Goal: Information Seeking & Learning: Learn about a topic

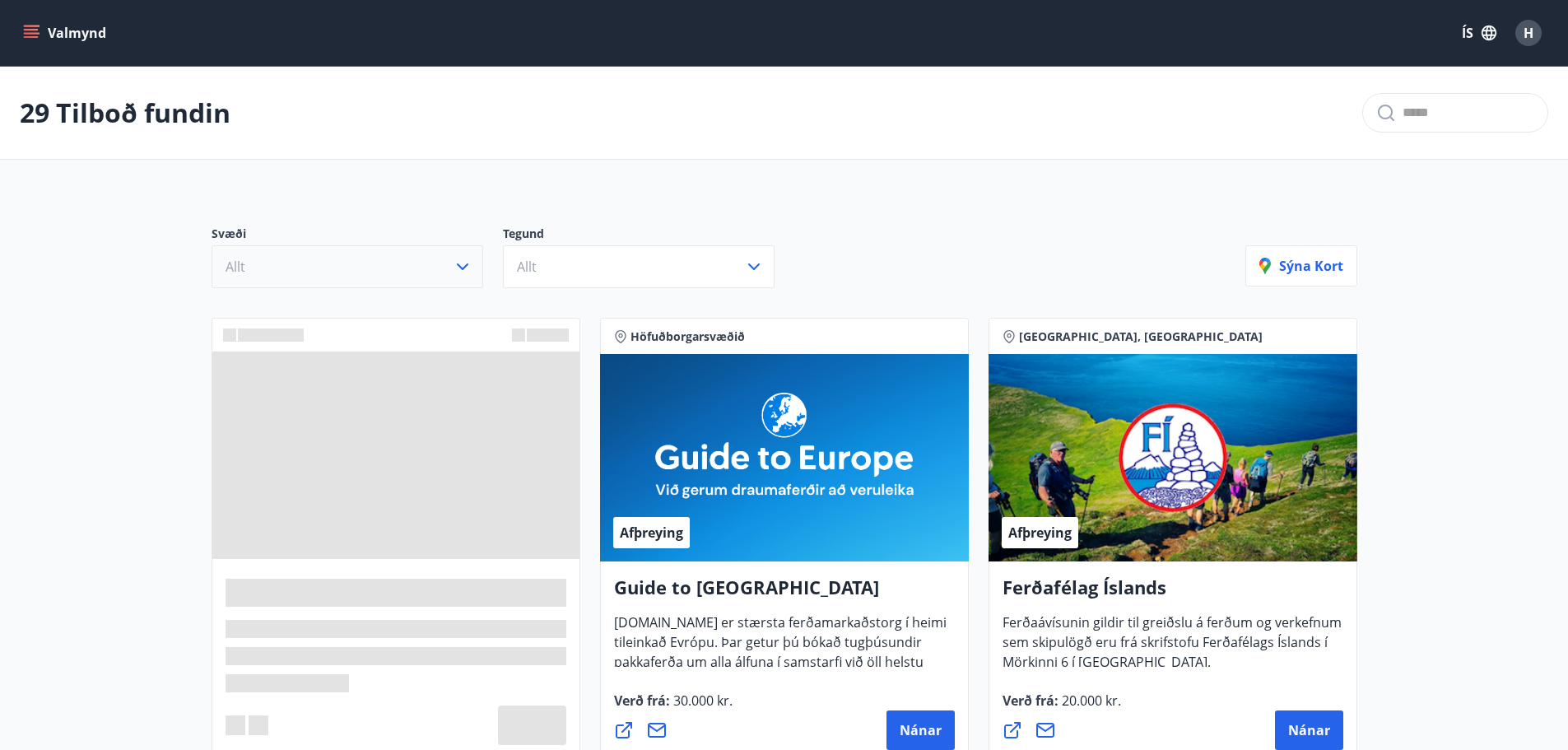
click at [455, 262] on icon "button" at bounding box center [462, 266] width 20 height 20
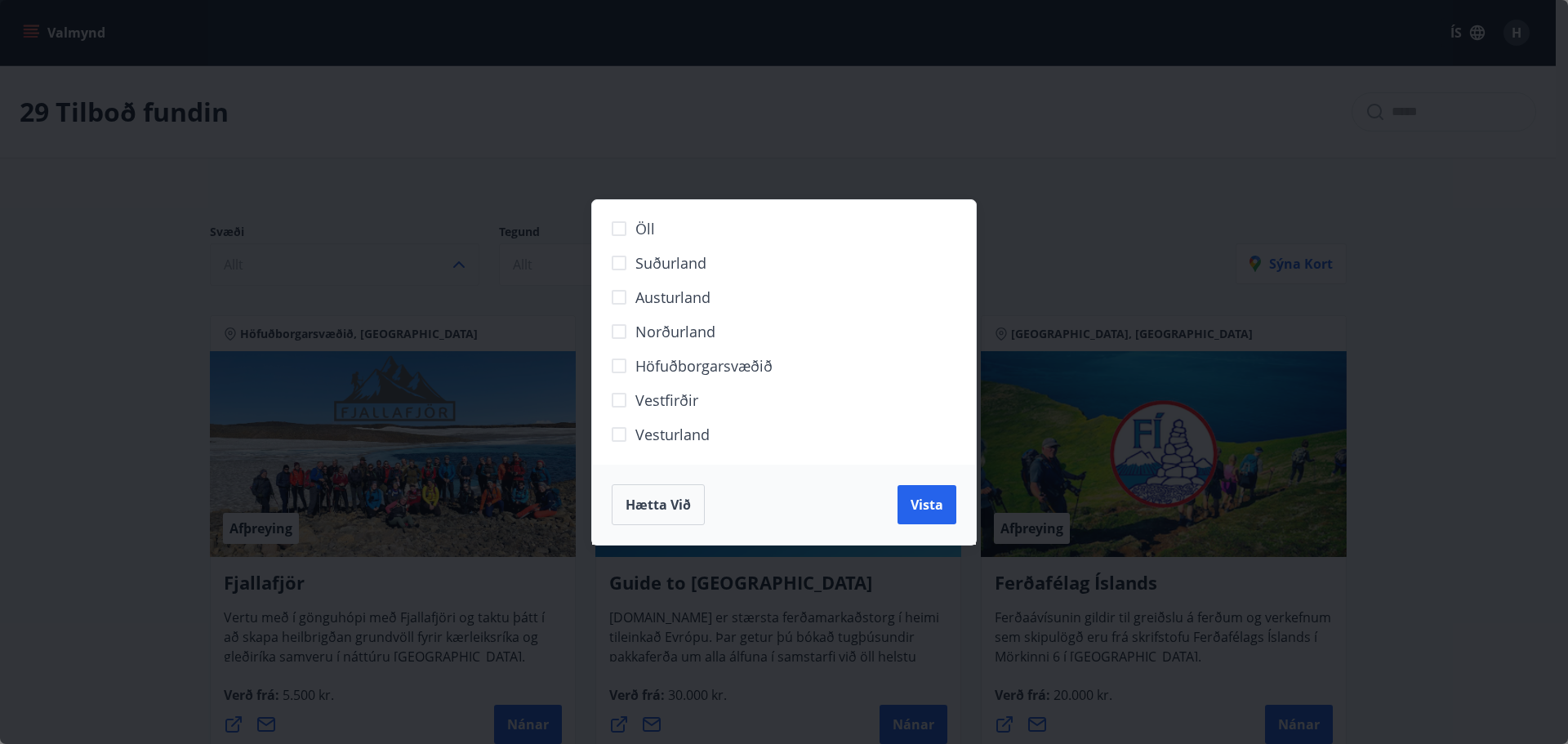
click at [639, 267] on span "Suðurland" at bounding box center [671, 263] width 71 height 21
click at [919, 500] on span "Vista" at bounding box center [927, 504] width 33 height 18
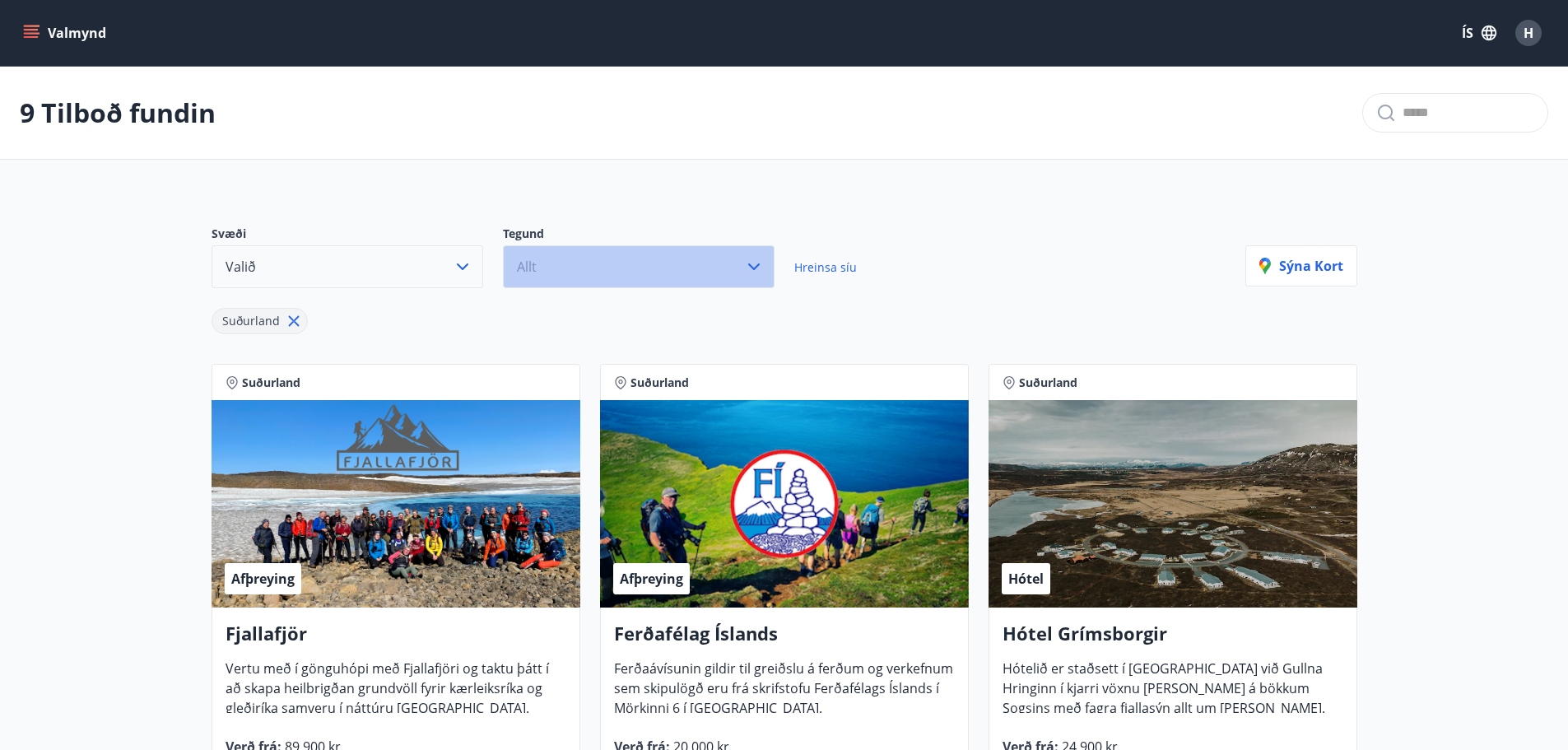
click at [629, 271] on button "Allt" at bounding box center [639, 266] width 272 height 42
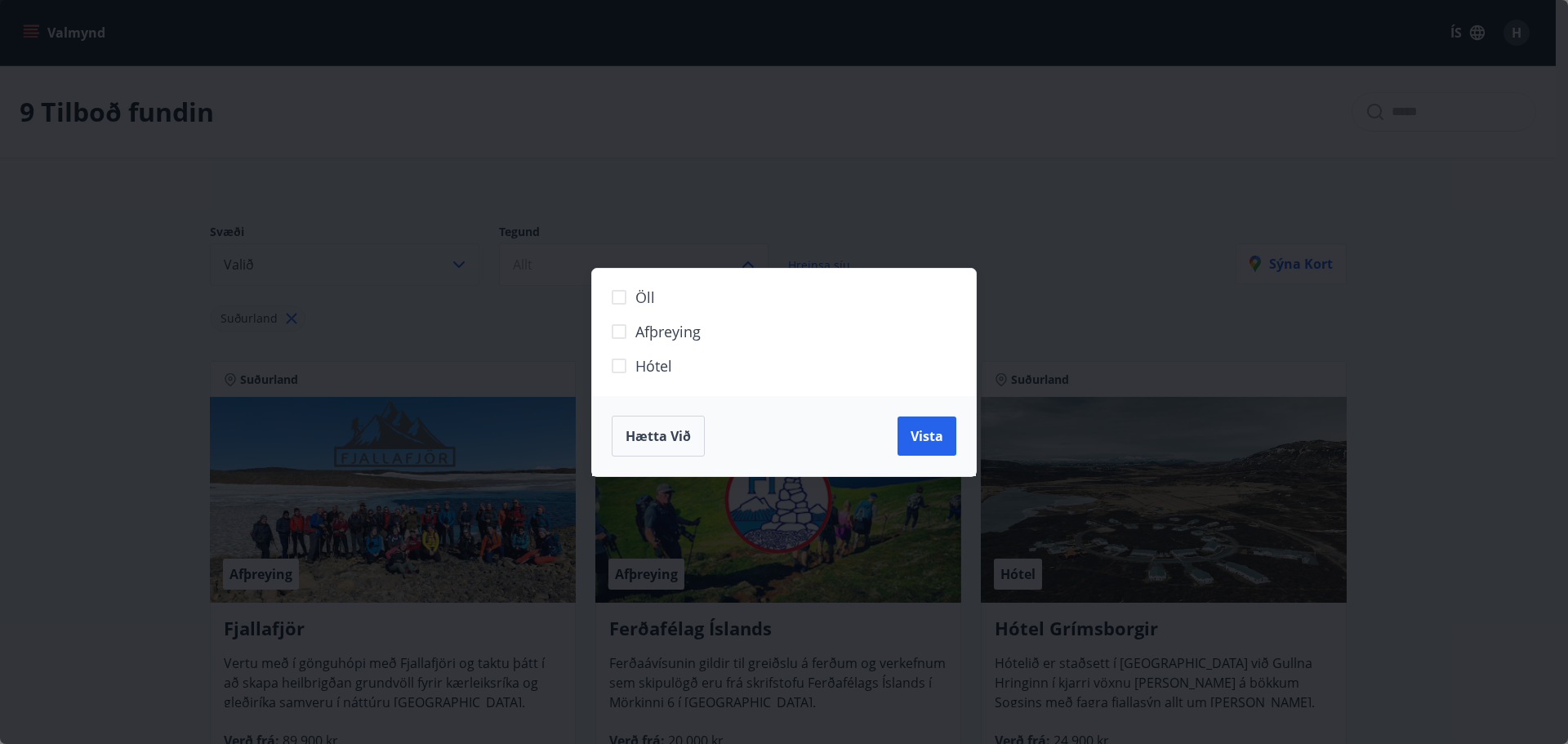
click at [671, 364] on span "Hótel" at bounding box center [653, 366] width 37 height 21
click at [932, 439] on span "Vista" at bounding box center [927, 436] width 33 height 18
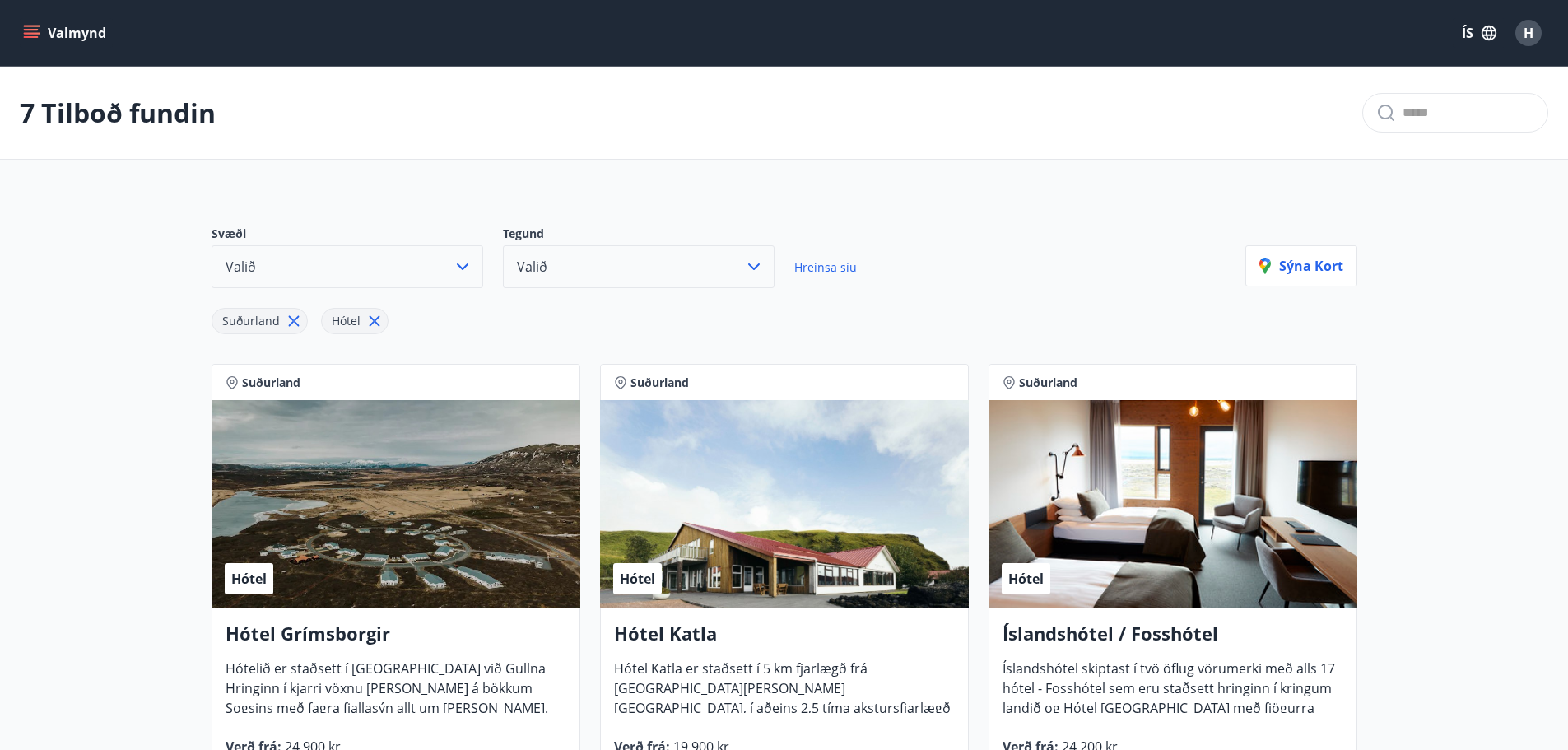
click at [585, 270] on button "Valið" at bounding box center [639, 266] width 272 height 42
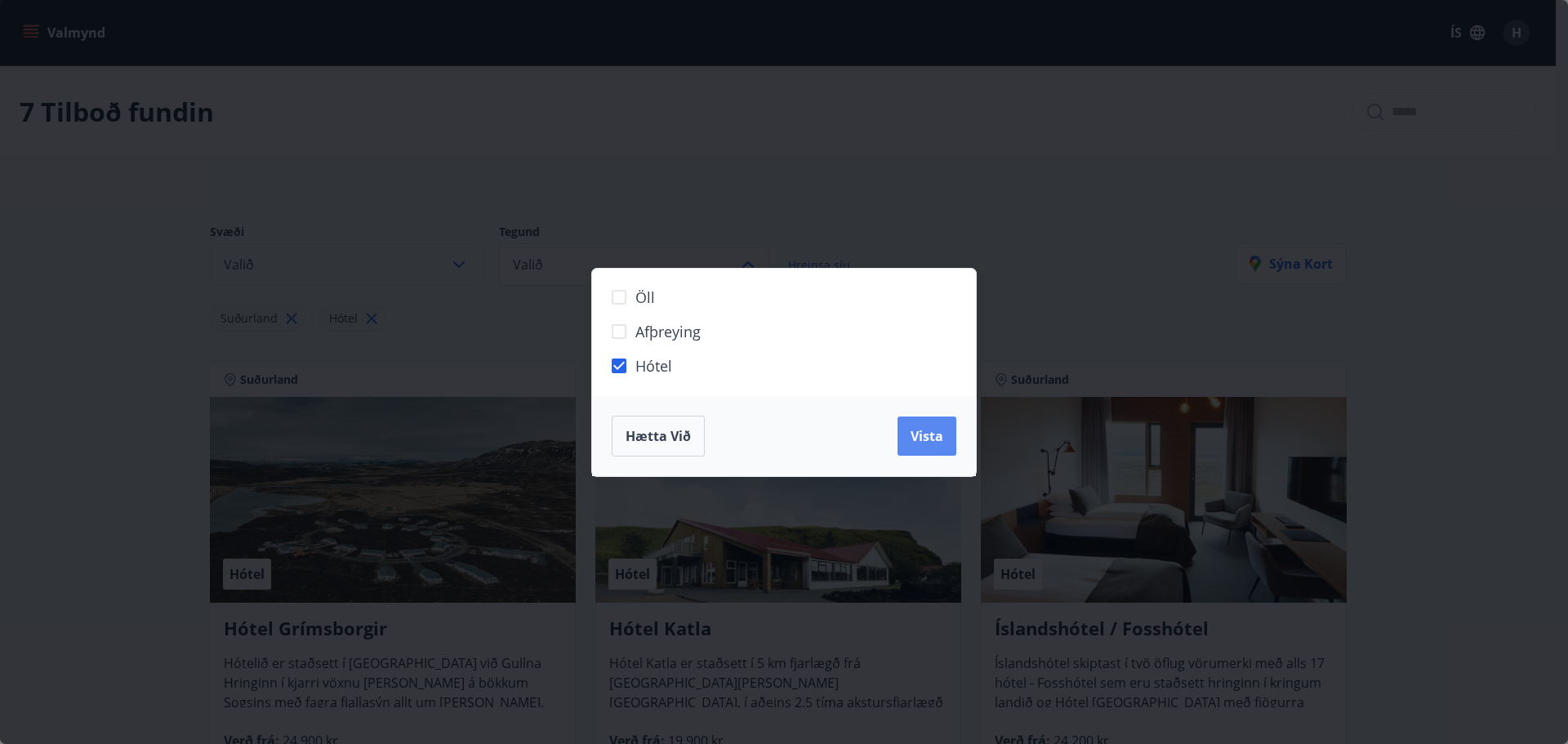
click at [925, 444] on span "Vista" at bounding box center [927, 436] width 33 height 18
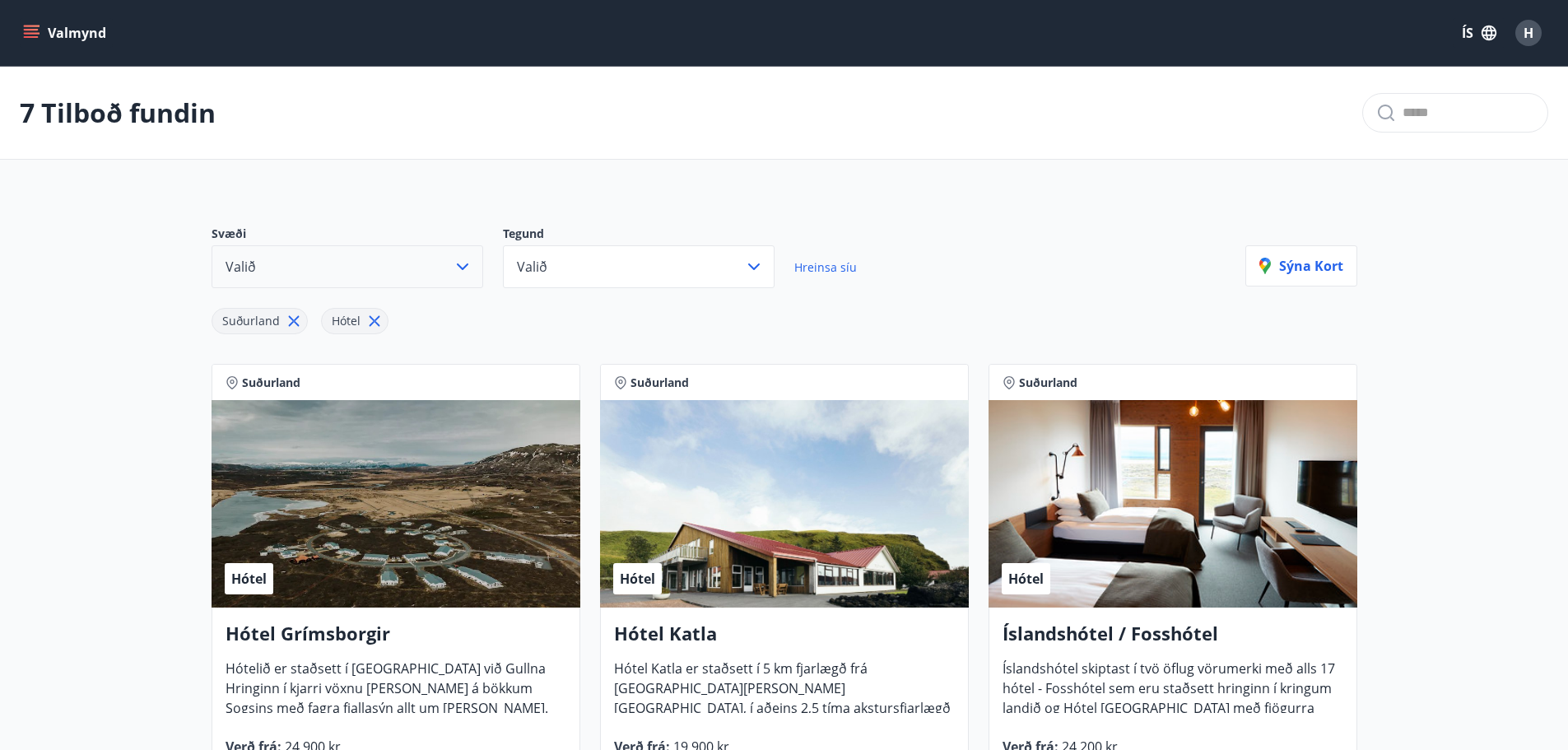
click at [414, 267] on button "Valið" at bounding box center [347, 266] width 272 height 42
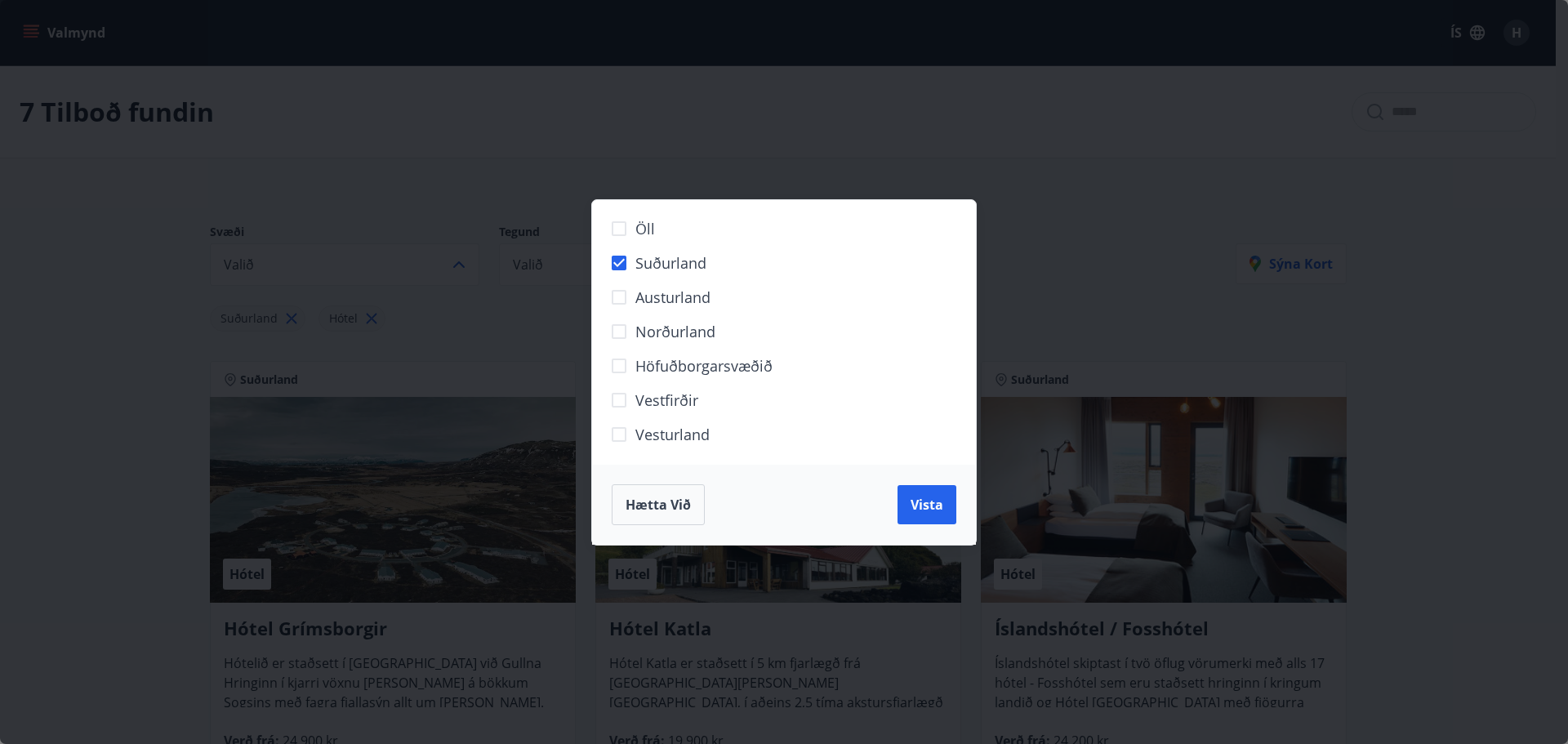
click at [689, 501] on span "Hætta við" at bounding box center [659, 504] width 65 height 18
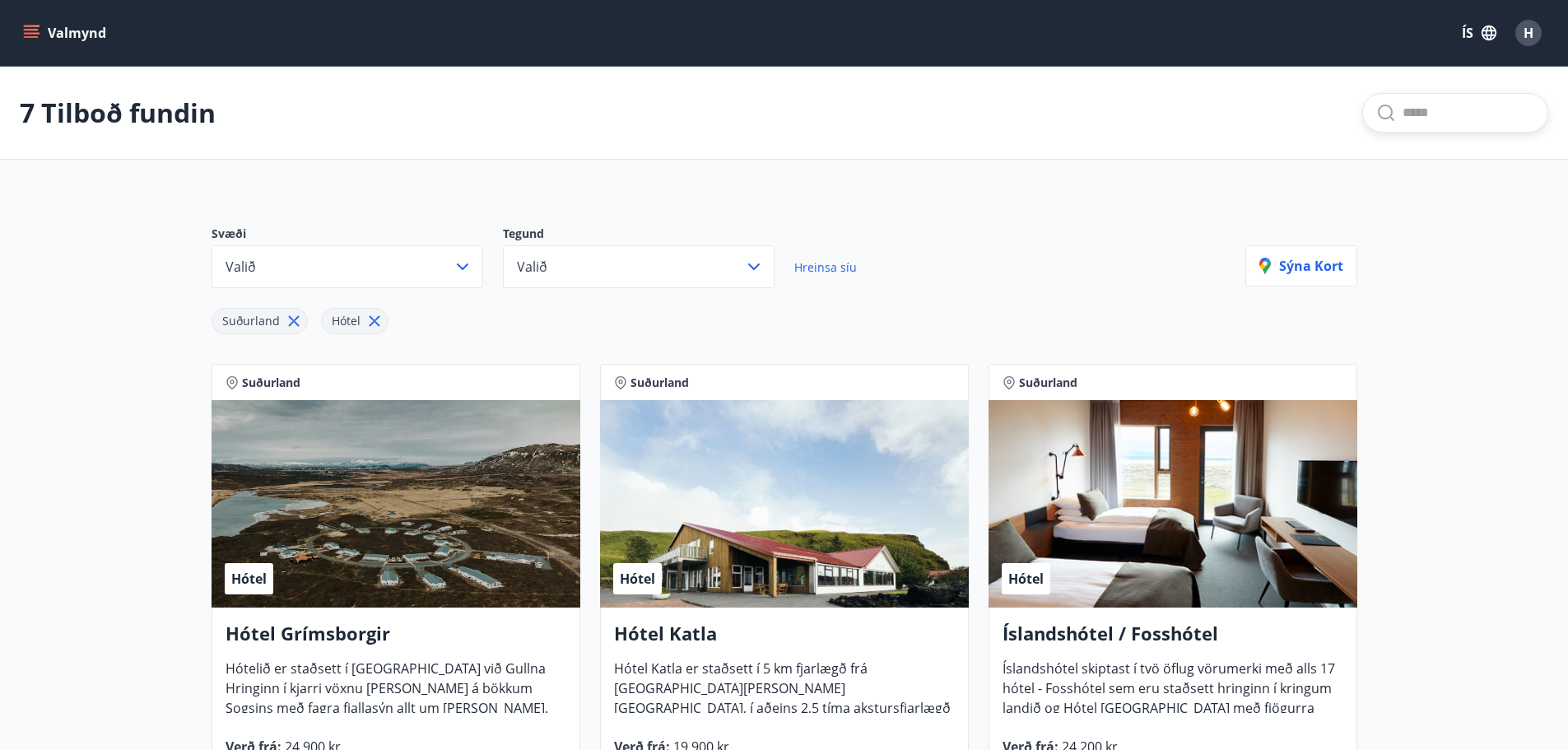
click at [1422, 115] on input "text" at bounding box center [1468, 112] width 132 height 26
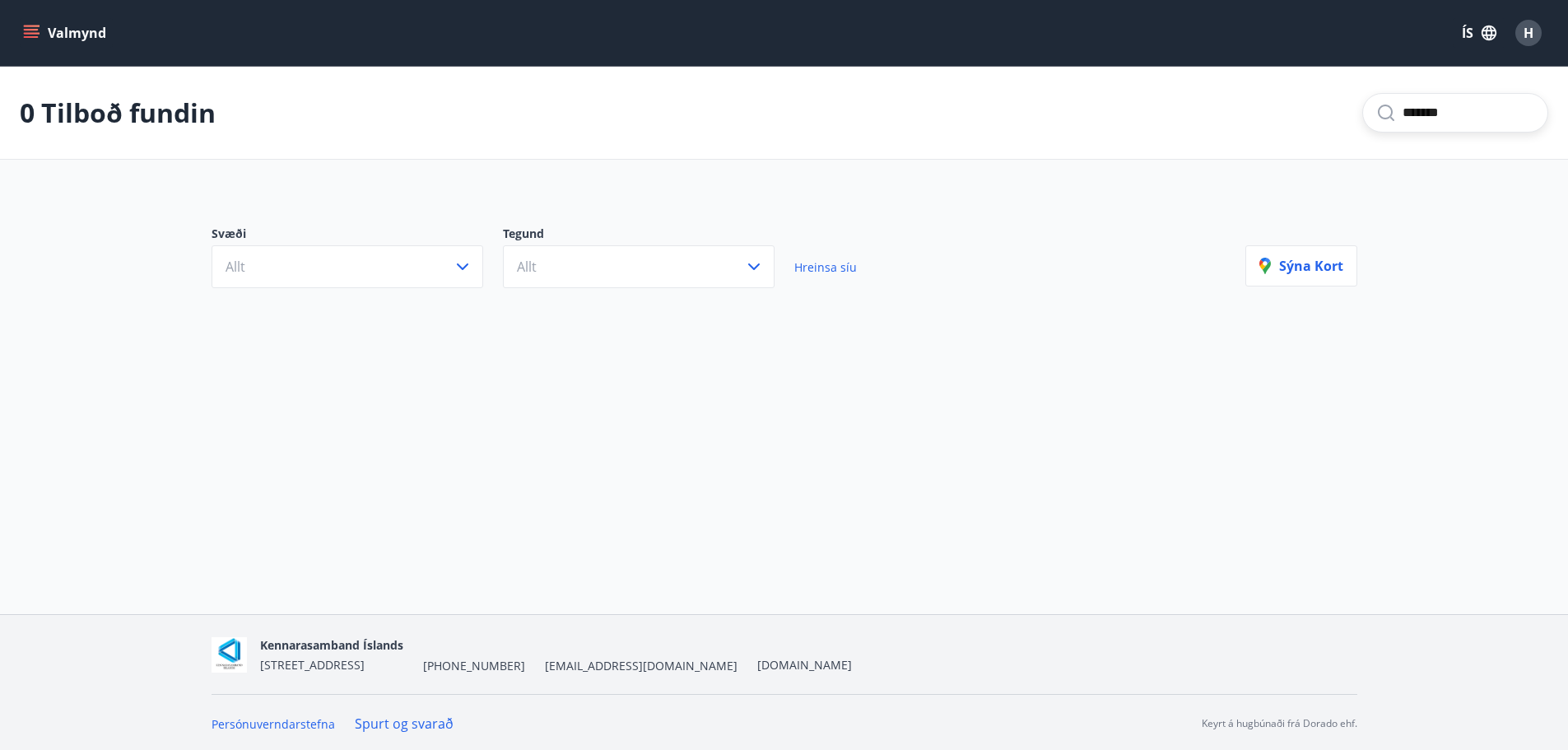
type input "*******"
click at [810, 264] on span "Hreinsa síu" at bounding box center [826, 267] width 62 height 16
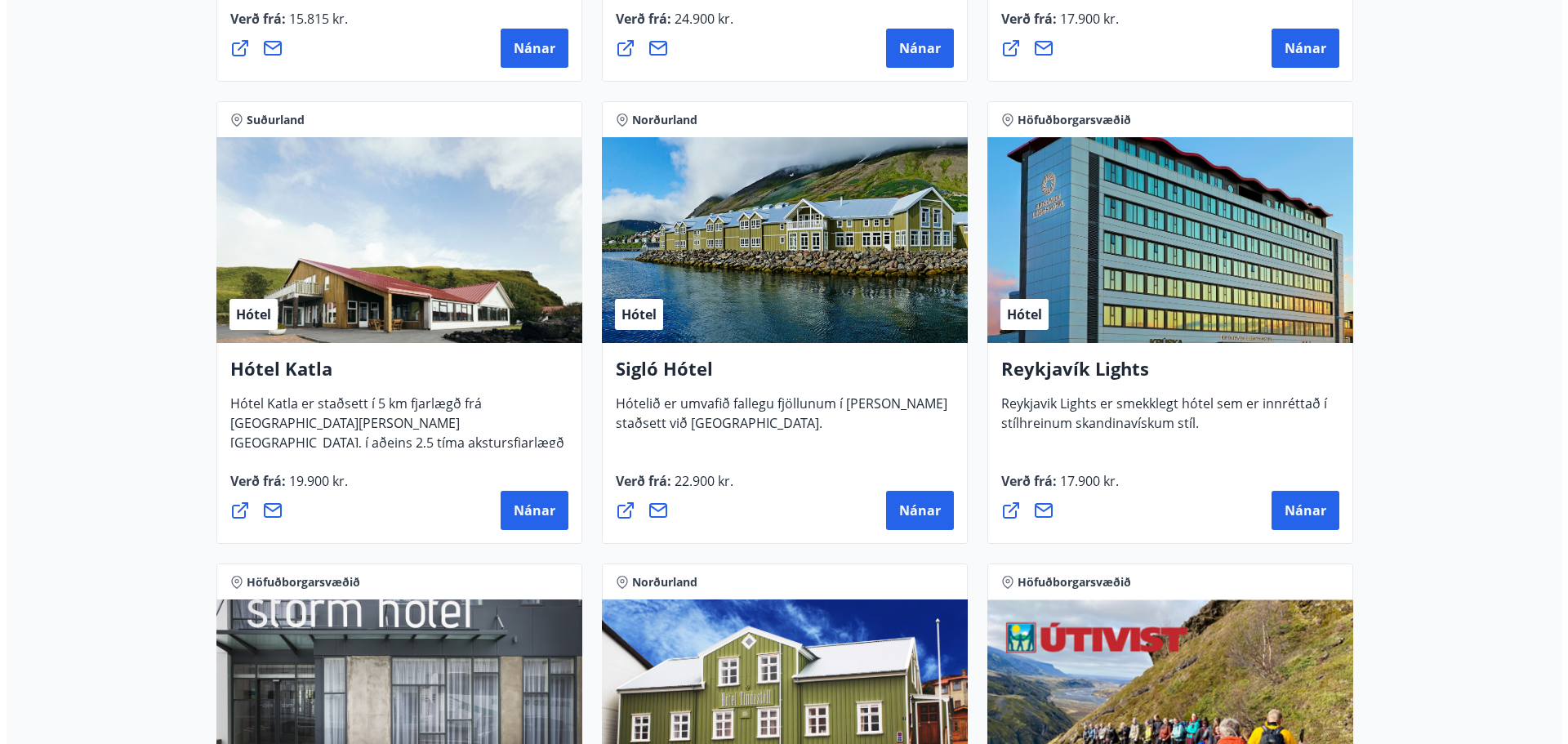
scroll to position [1143, 0]
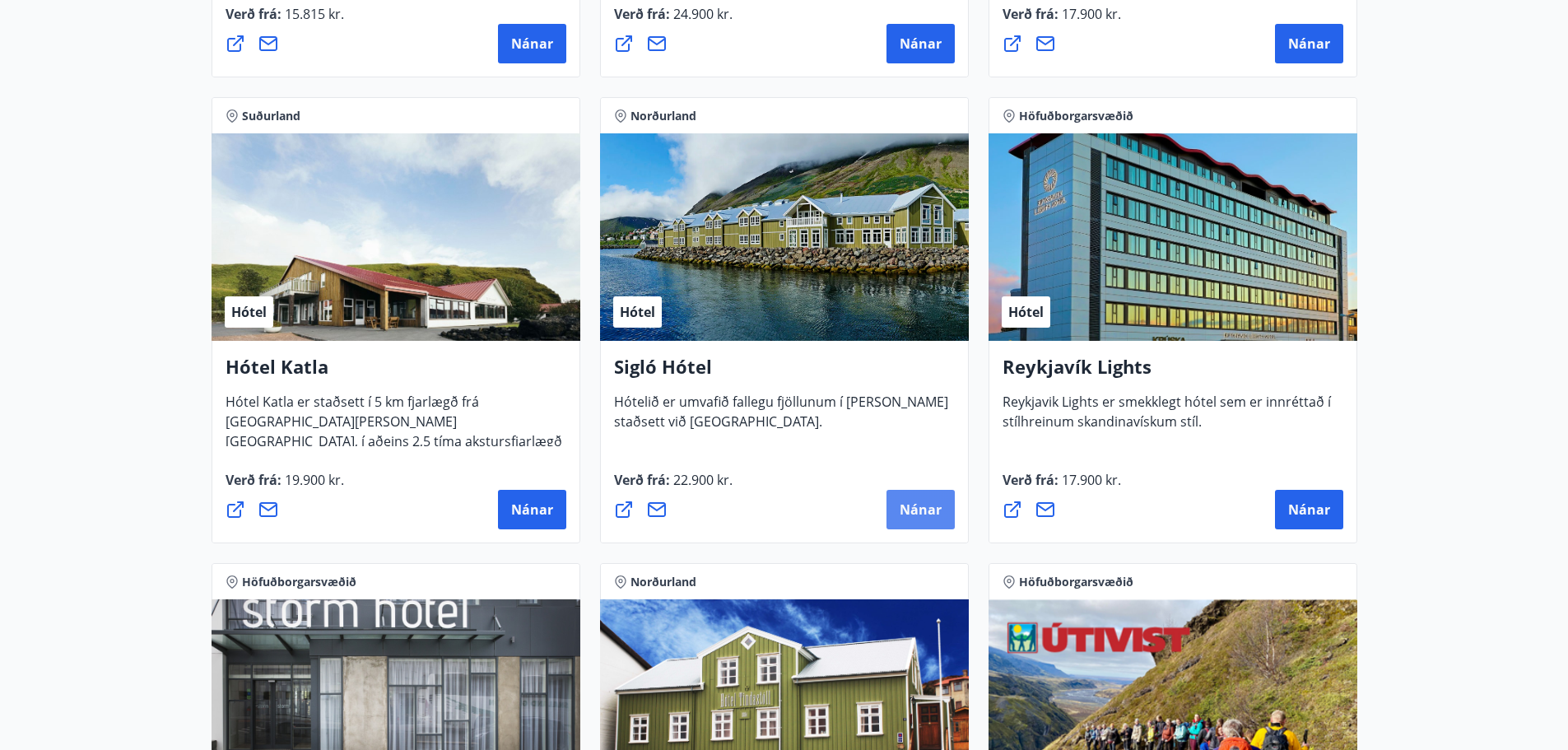
click at [906, 509] on span "Nánar" at bounding box center [921, 509] width 42 height 18
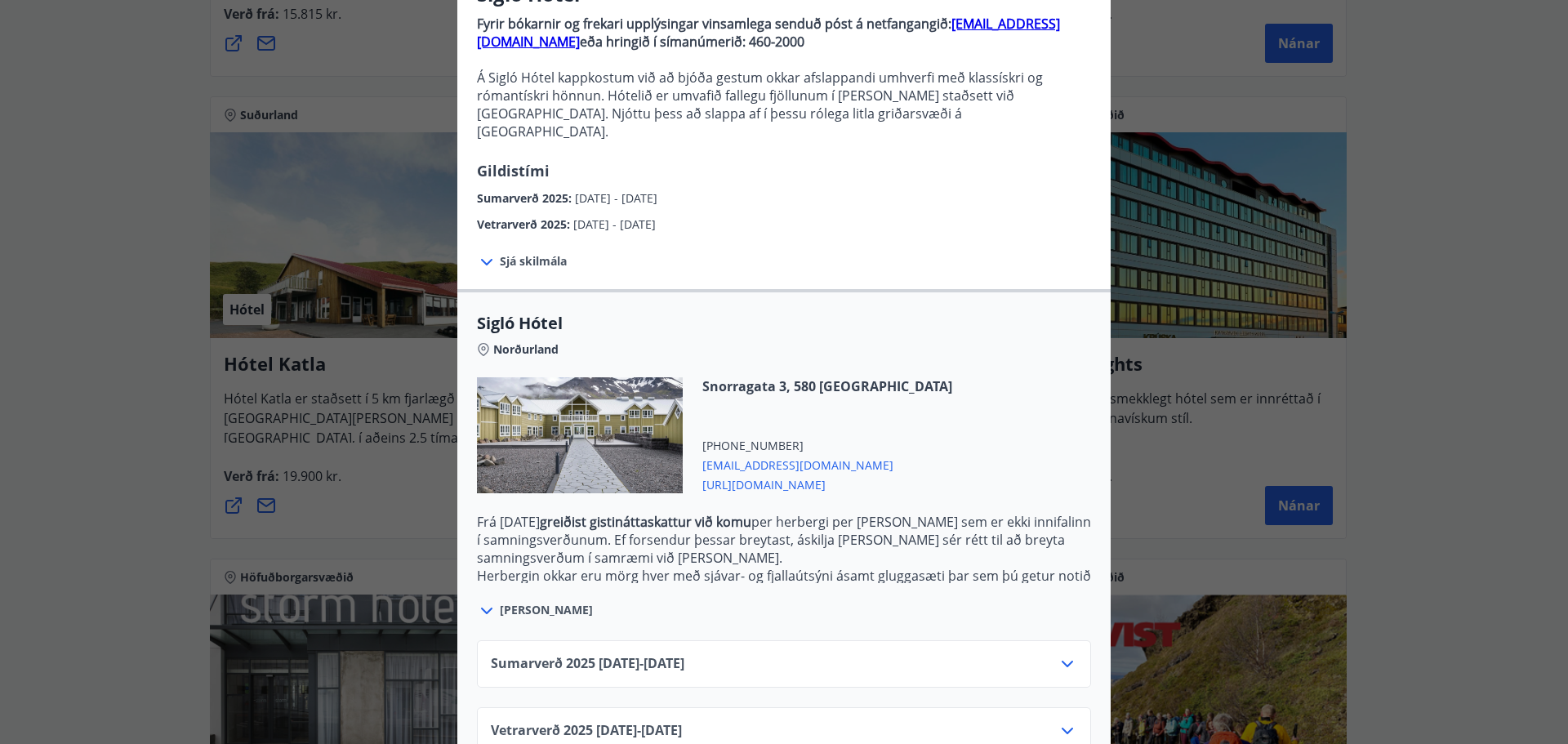
scroll to position [188, 0]
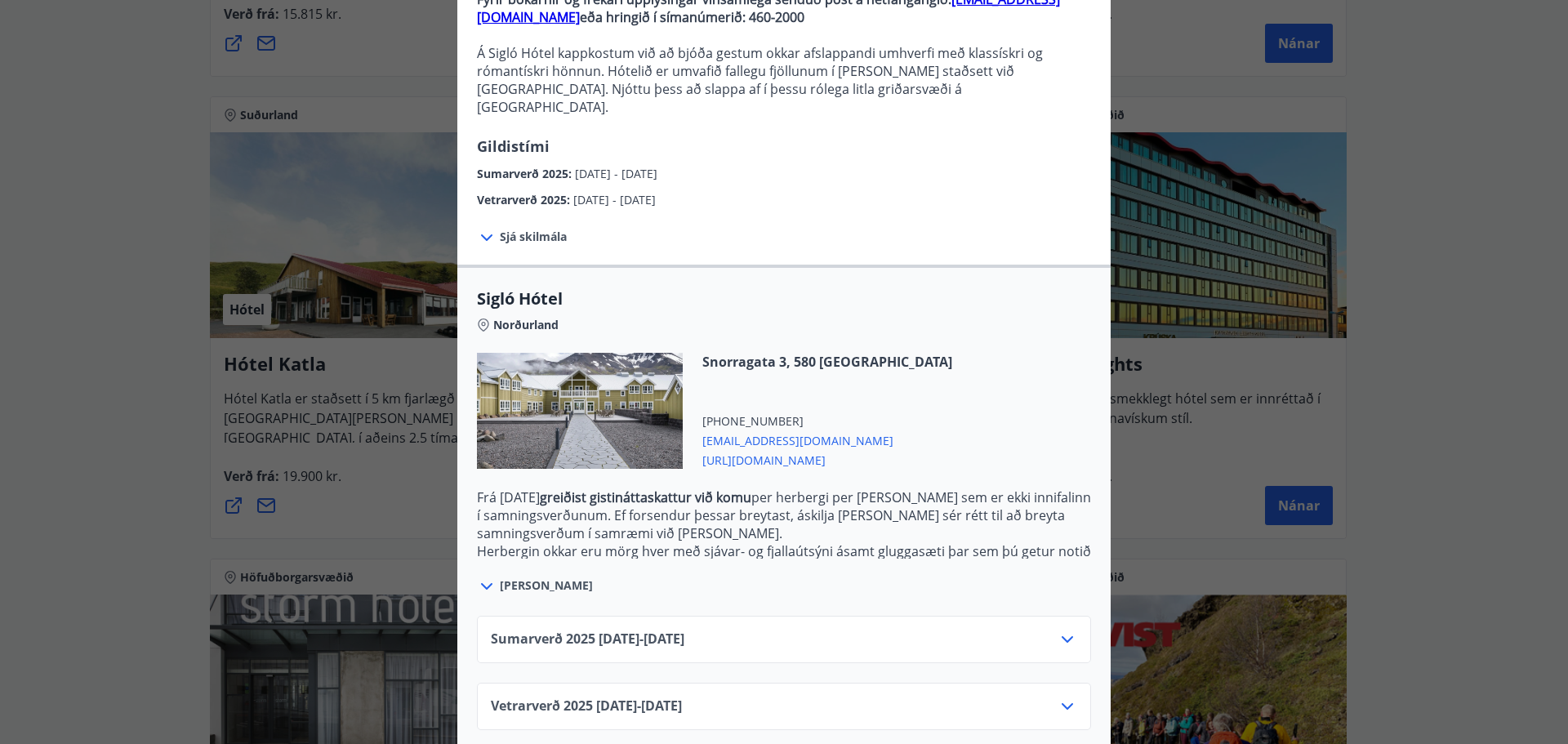
click at [1064, 629] on icon at bounding box center [1067, 638] width 20 height 20
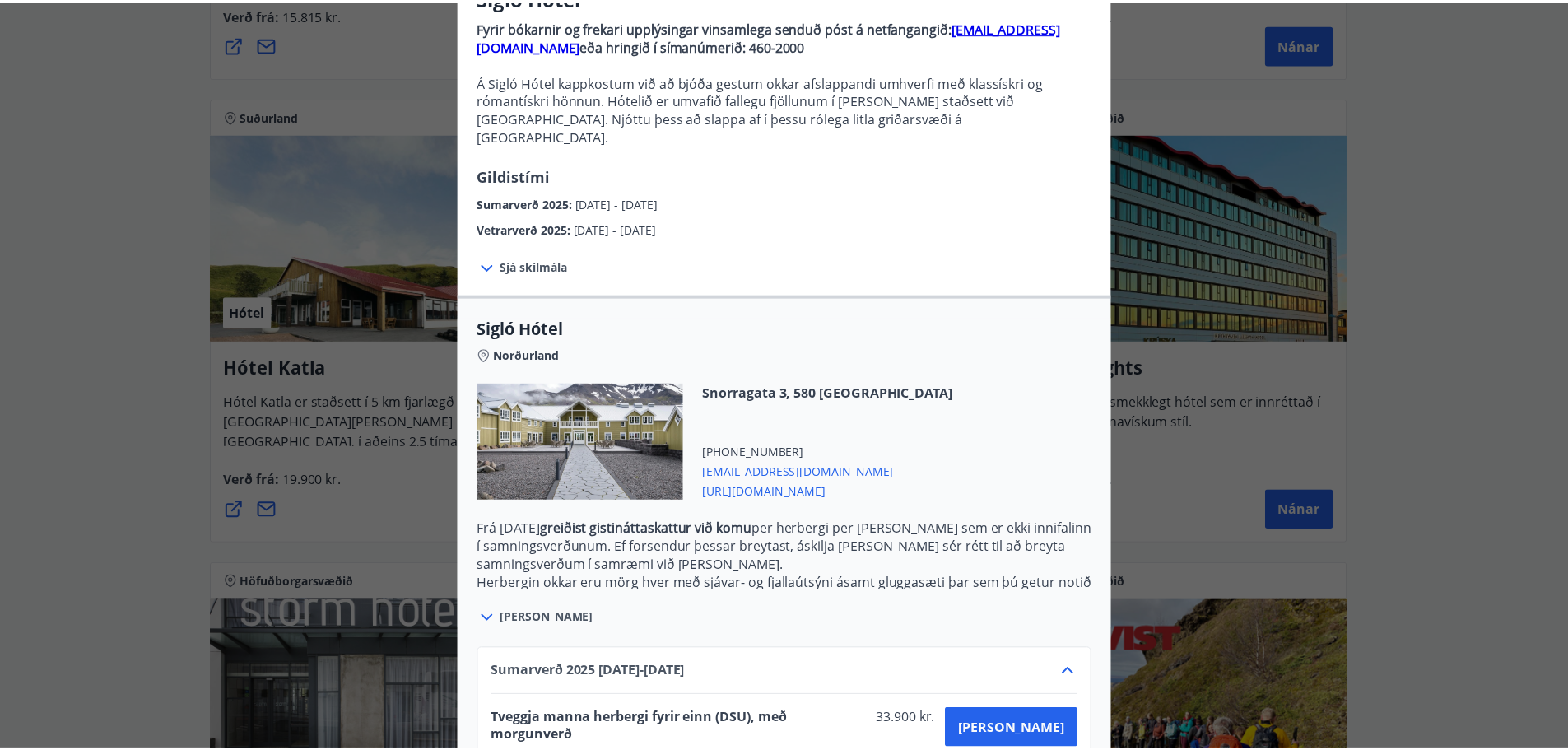
scroll to position [0, 0]
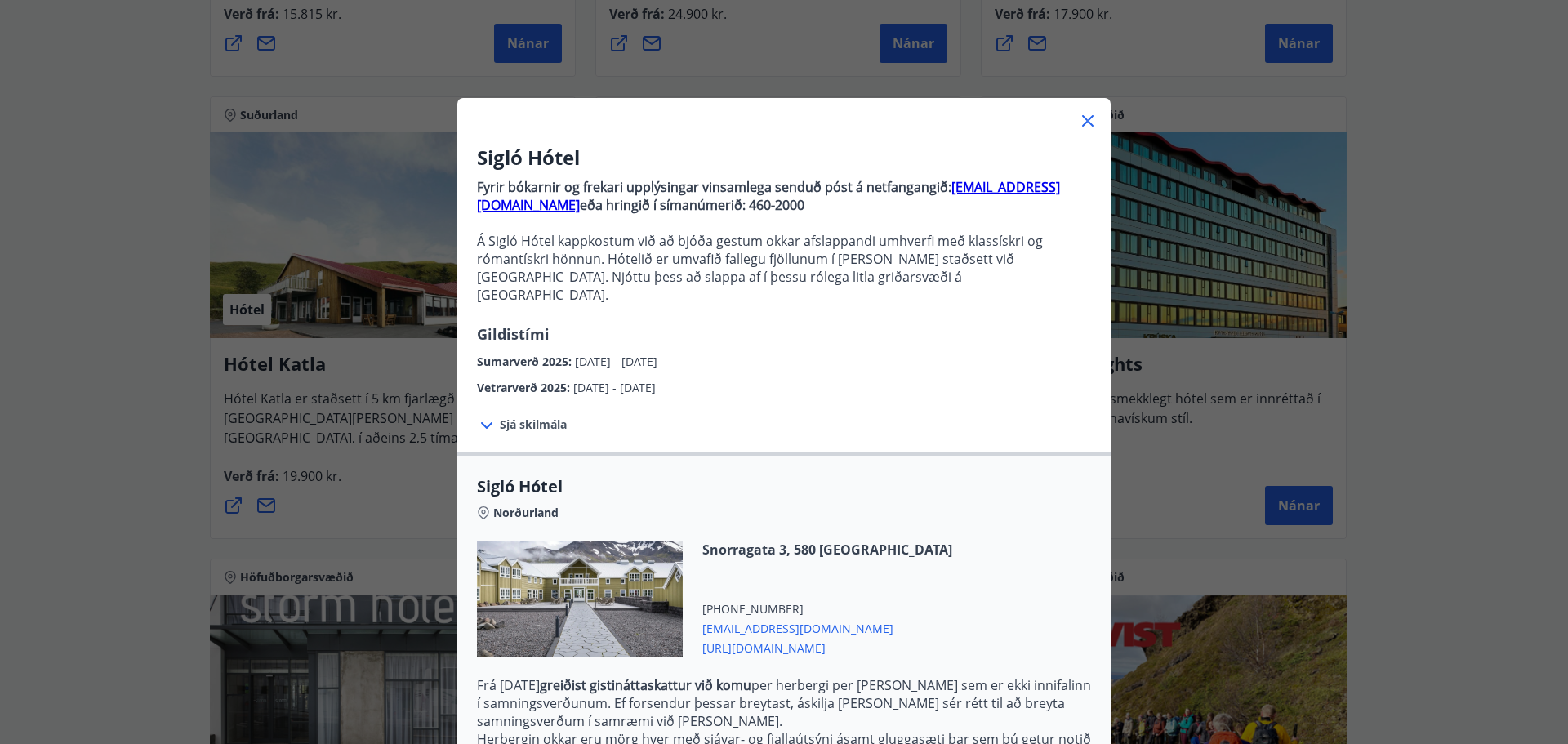
click at [1085, 122] on icon at bounding box center [1088, 120] width 20 height 20
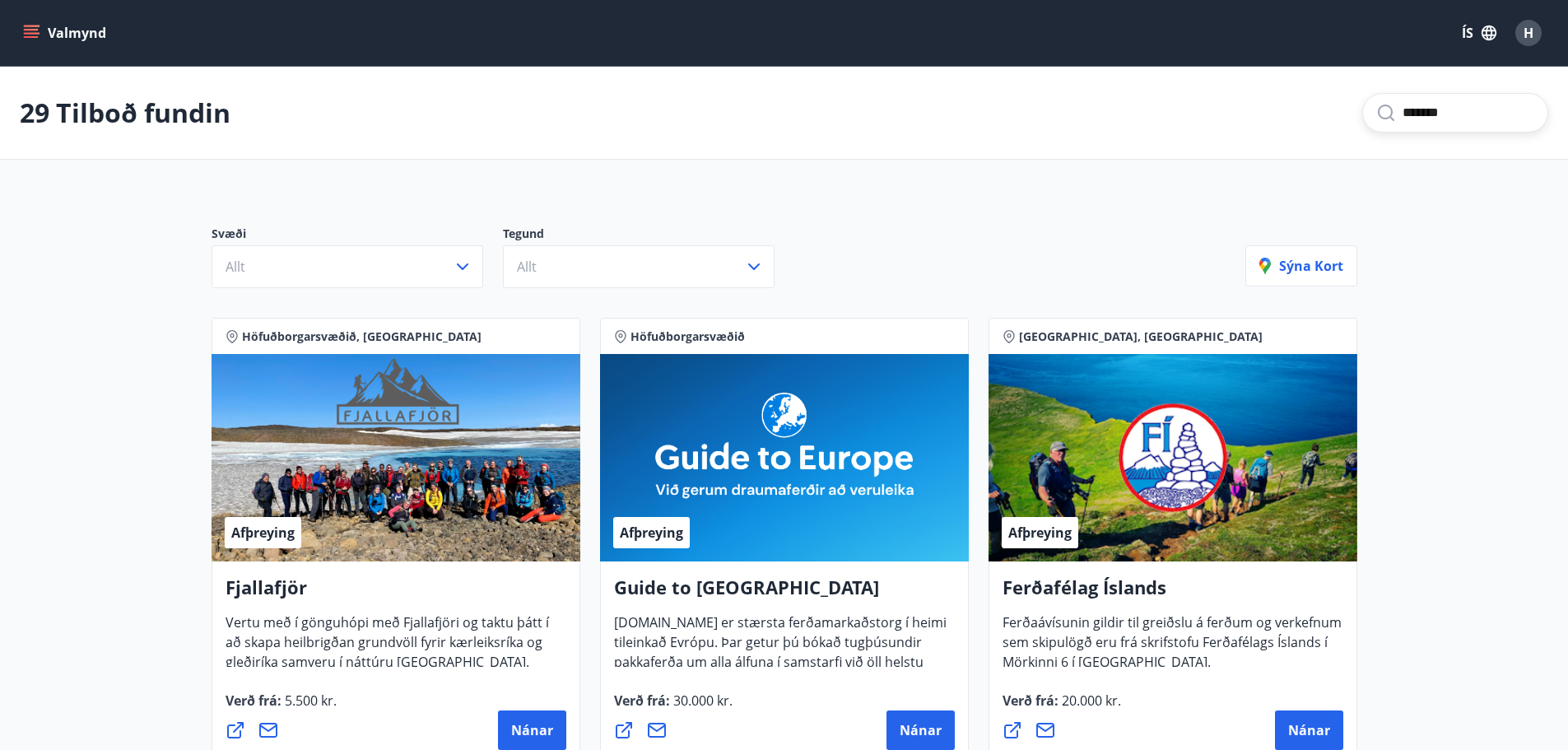
drag, startPoint x: 1427, startPoint y: 108, endPoint x: 1333, endPoint y: 111, distance: 94.0
click at [1333, 111] on div "29 Tilboð fundin *******" at bounding box center [784, 112] width 1568 height 93
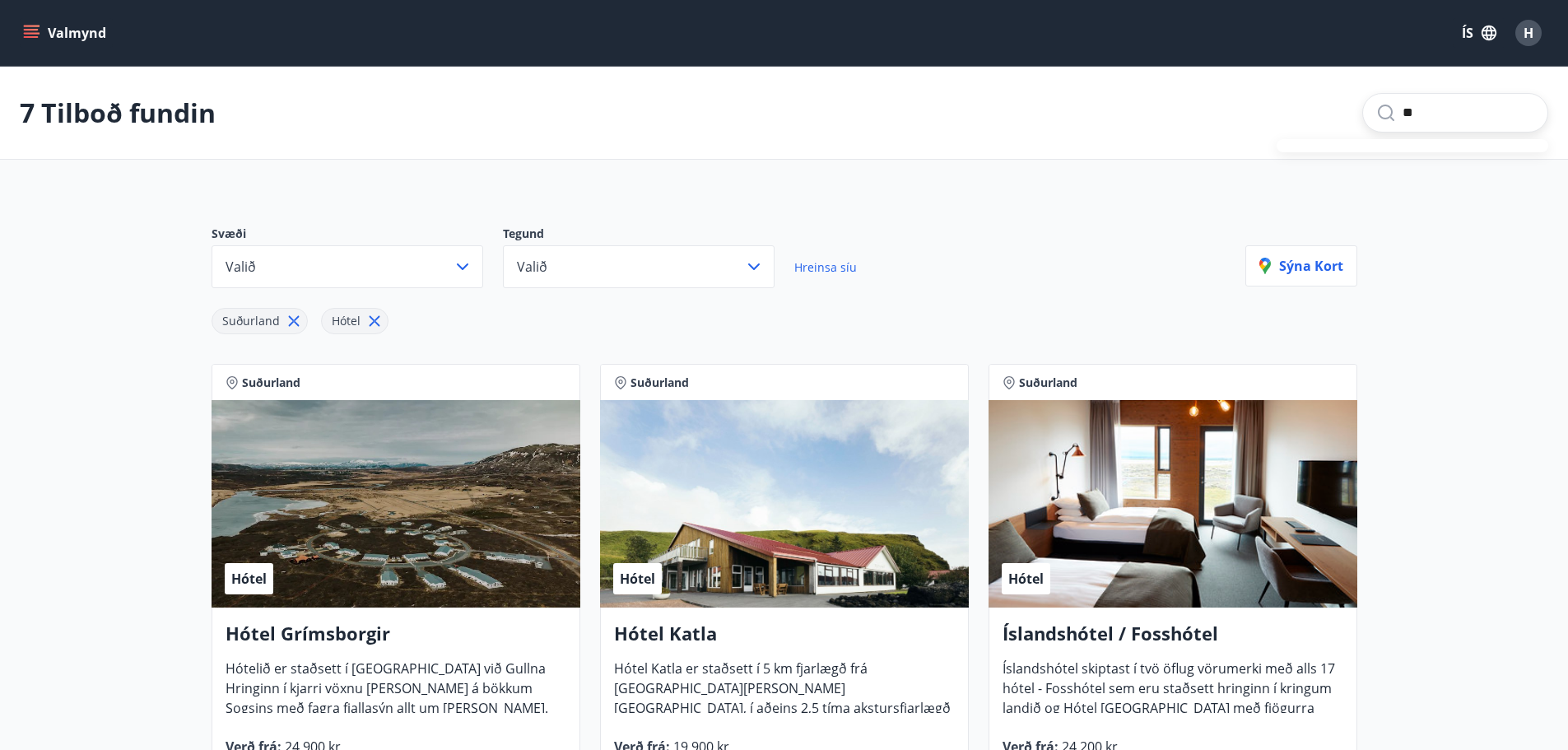
type input "*"
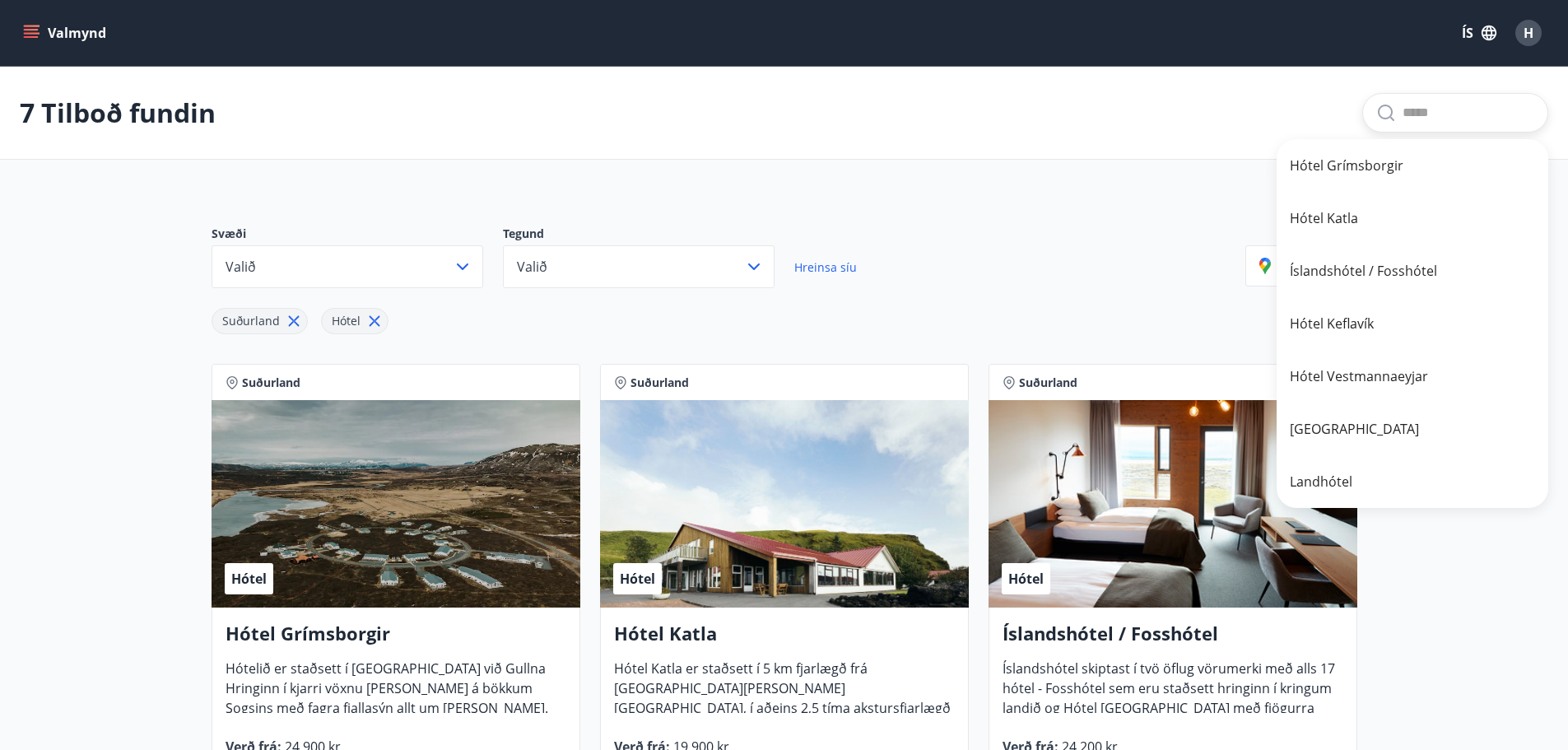
click at [32, 30] on icon "menu" at bounding box center [31, 29] width 15 height 2
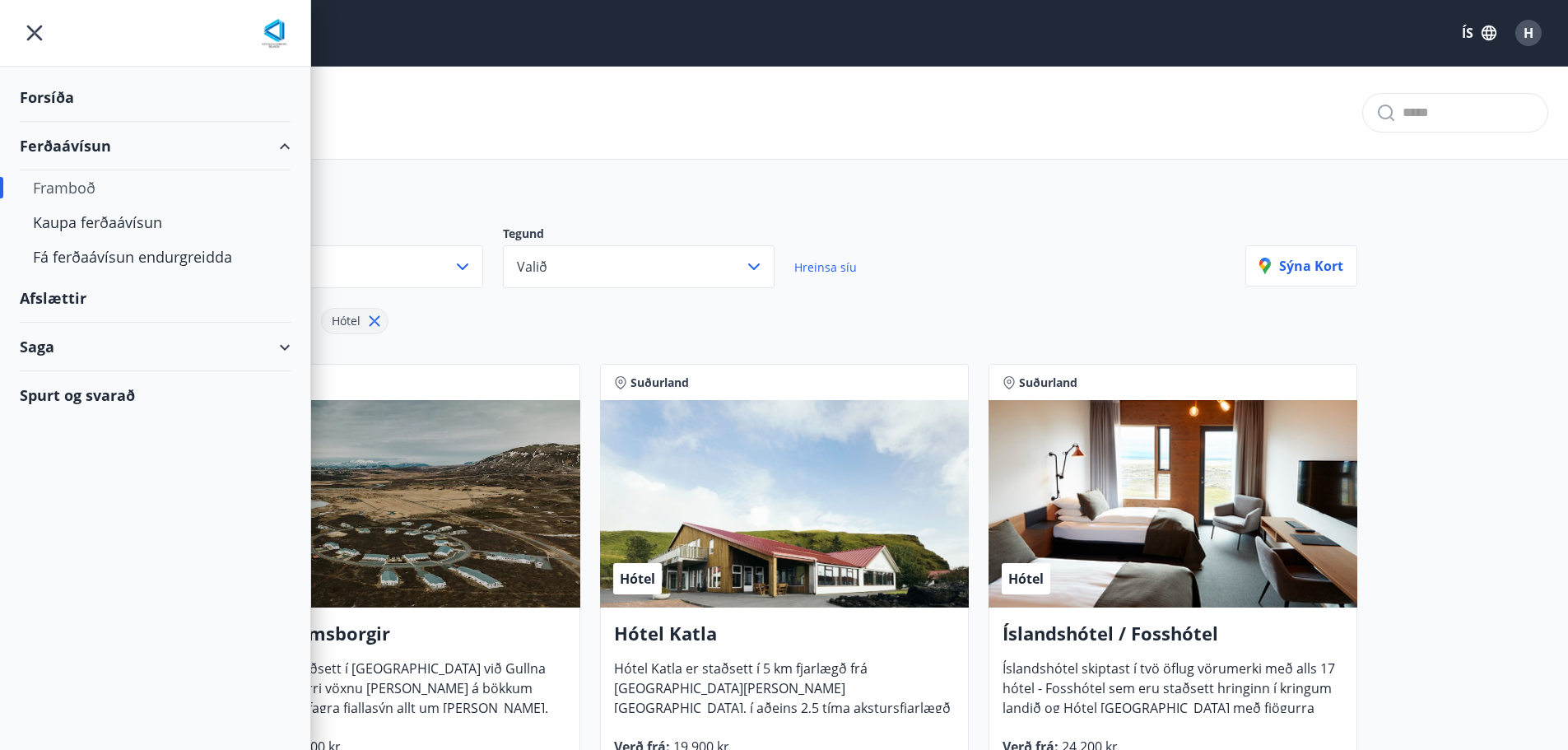
click at [112, 381] on div "Spurt og svarað" at bounding box center [155, 394] width 271 height 48
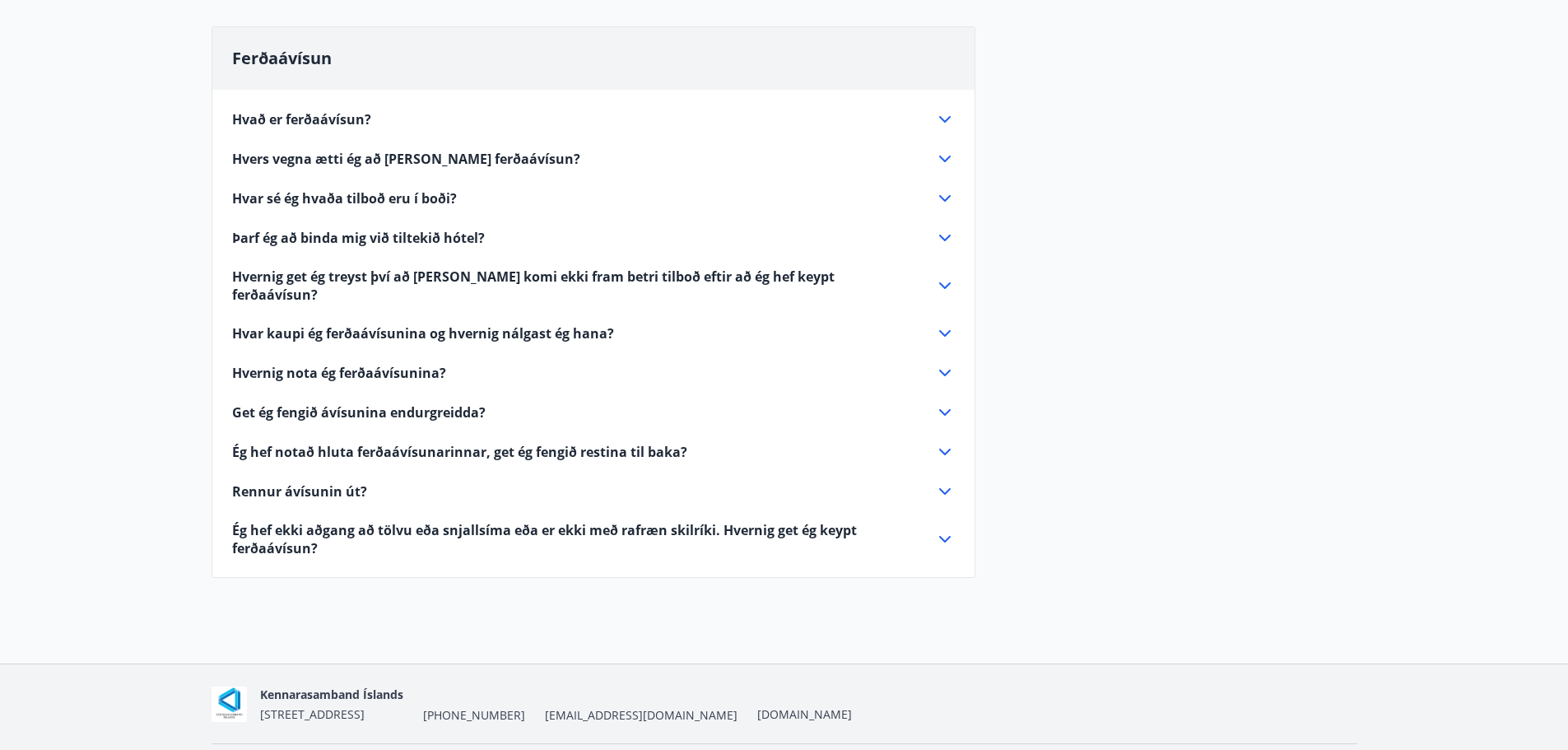
scroll to position [164, 0]
click at [945, 234] on icon at bounding box center [945, 236] width 20 height 20
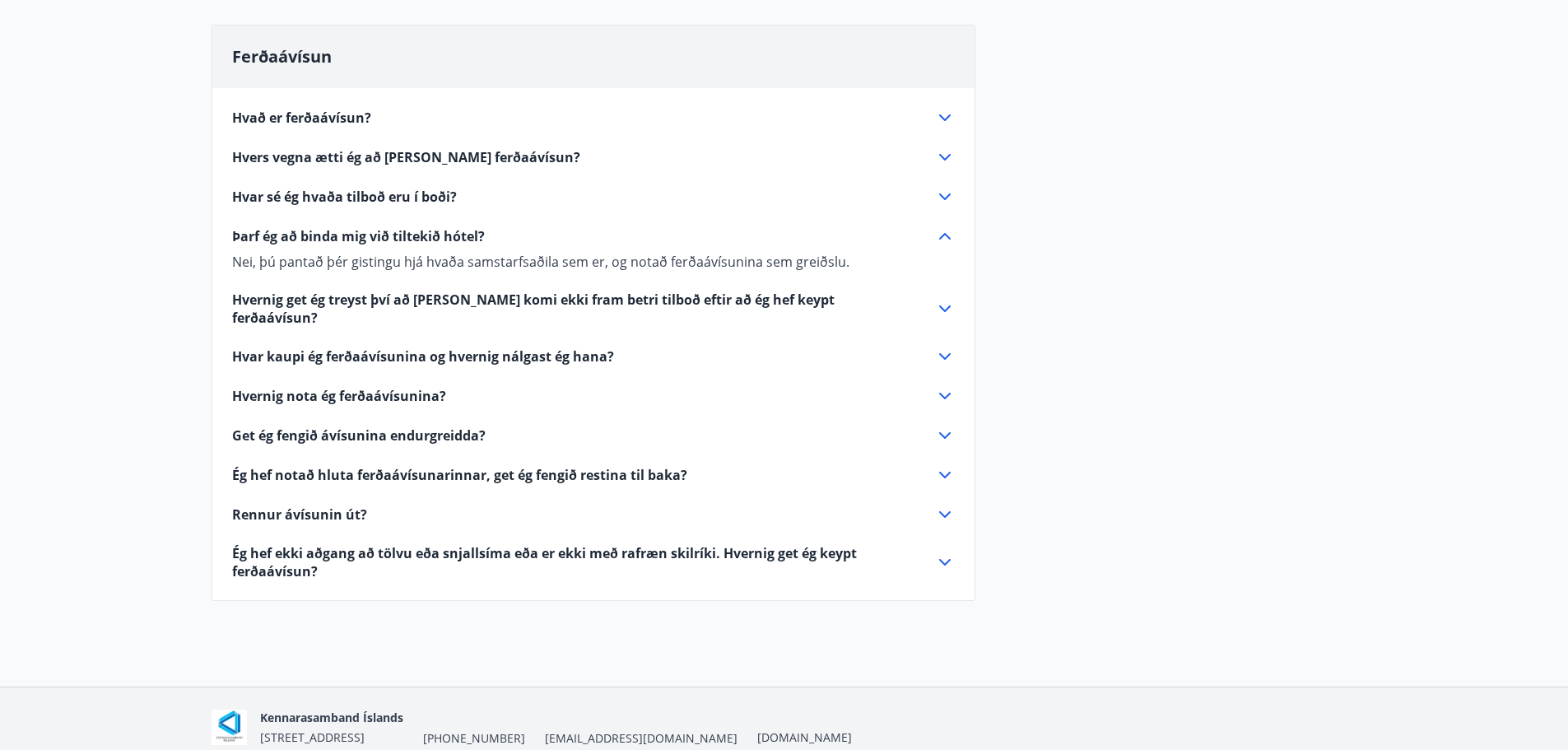
click at [945, 346] on icon at bounding box center [945, 356] width 20 height 20
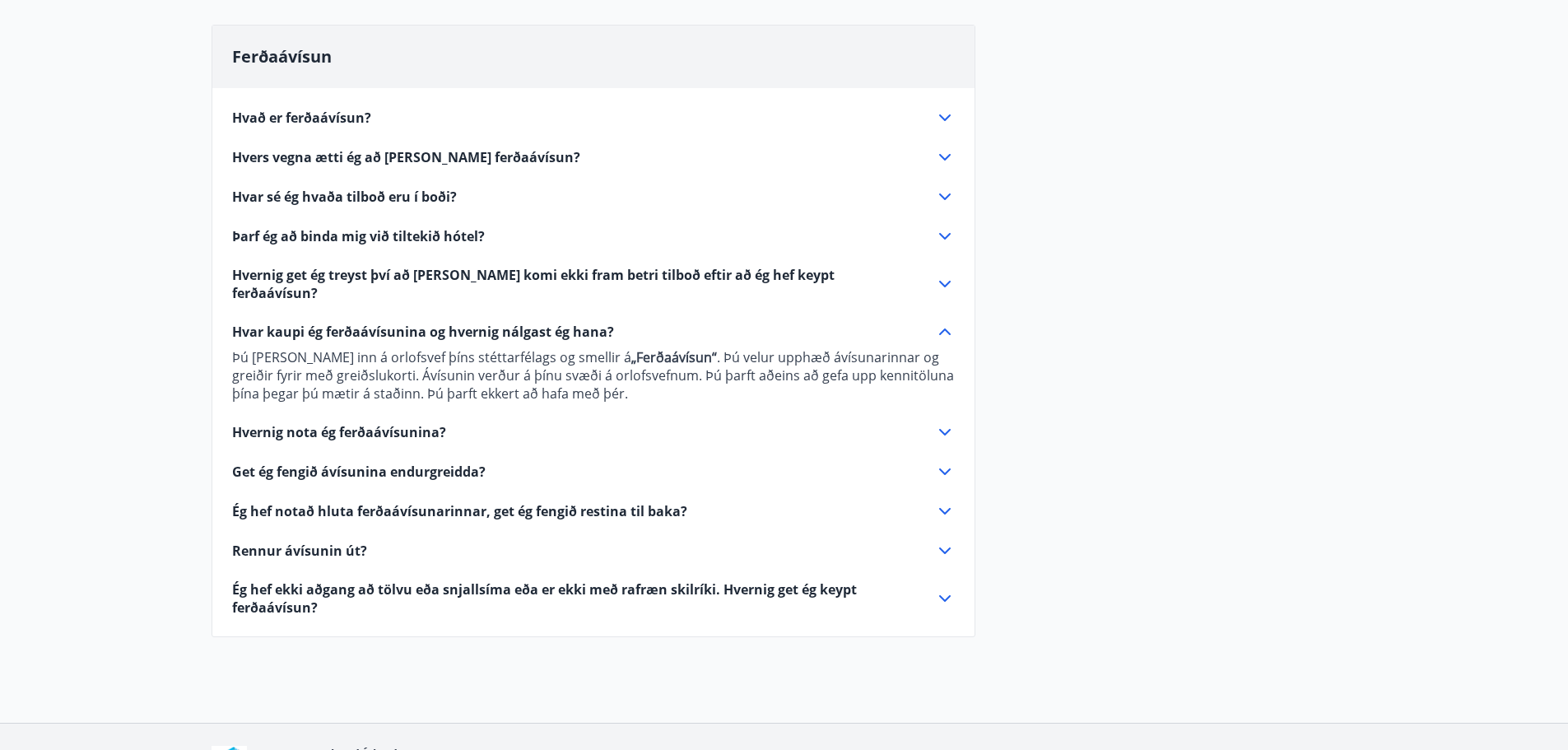
click at [948, 422] on icon at bounding box center [945, 432] width 20 height 20
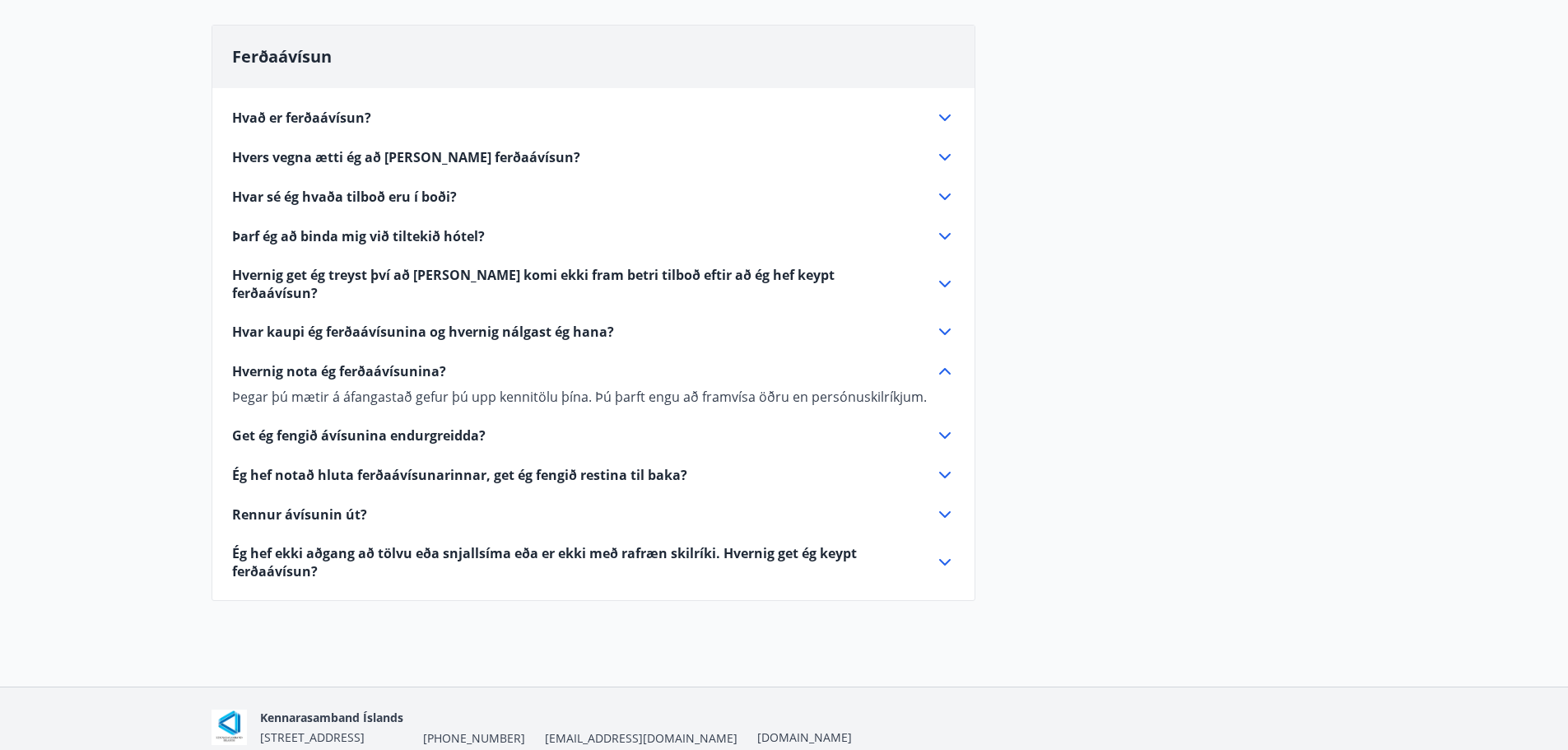
click at [948, 426] on icon at bounding box center [945, 435] width 20 height 20
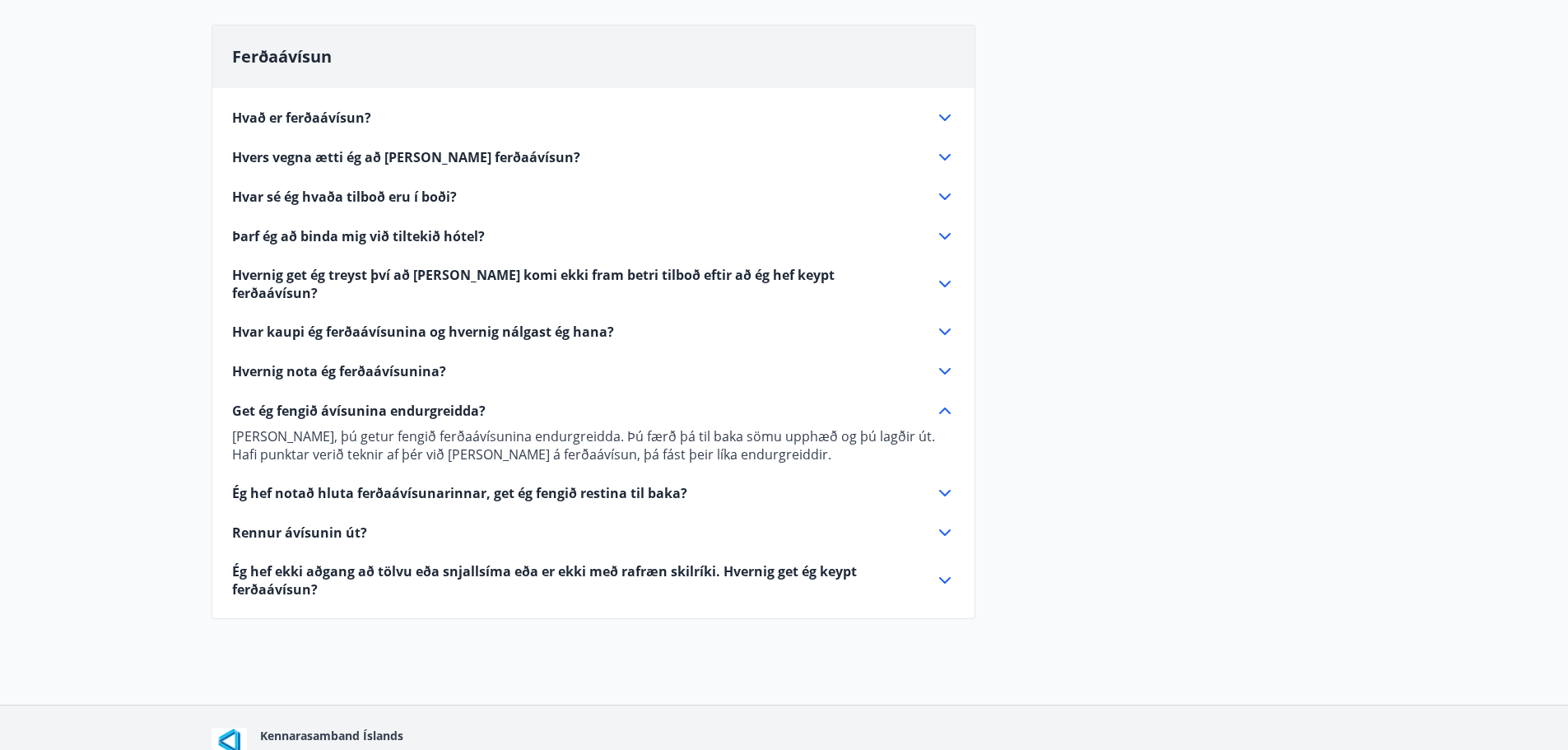
click at [947, 483] on icon at bounding box center [945, 492] width 20 height 20
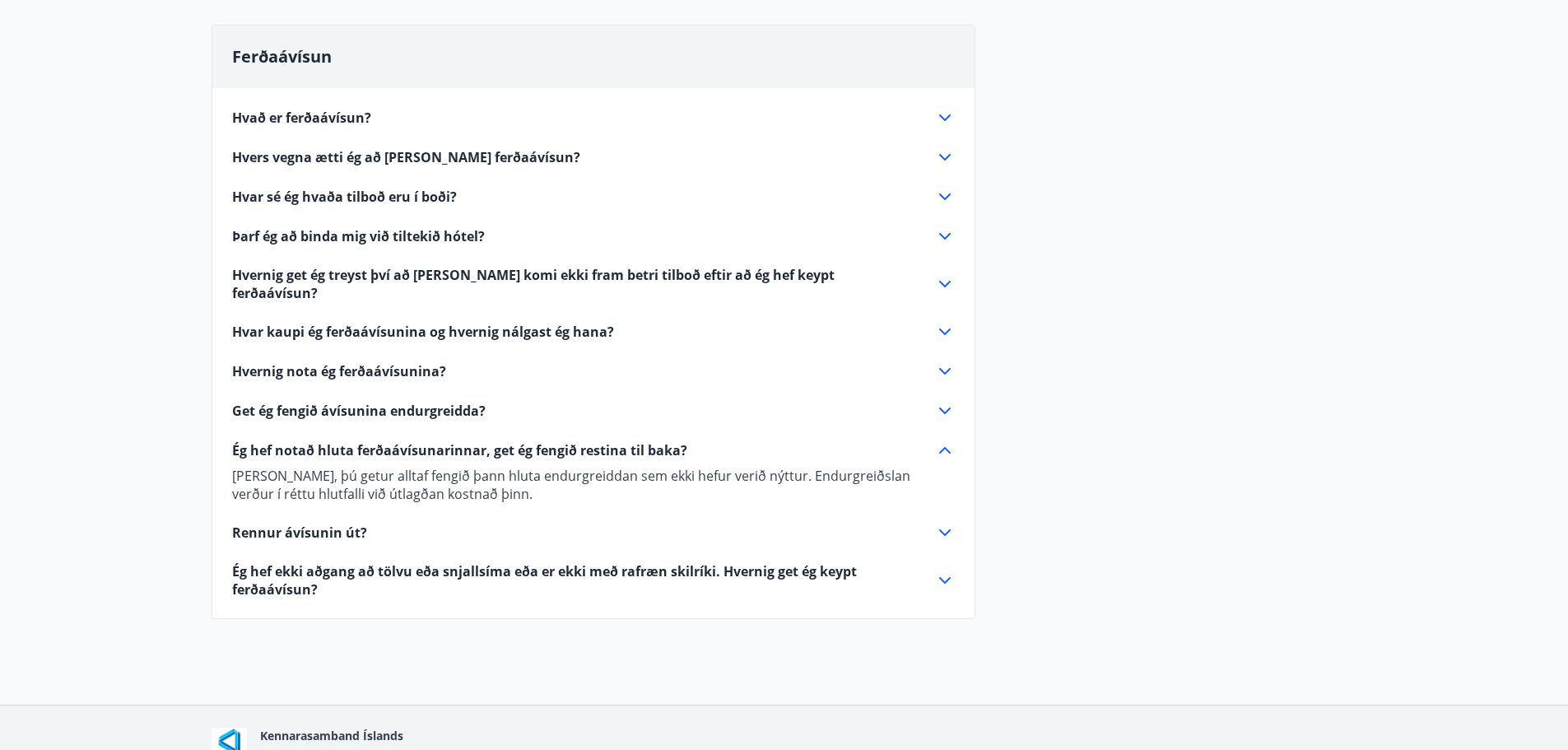
click at [948, 522] on icon at bounding box center [945, 532] width 20 height 20
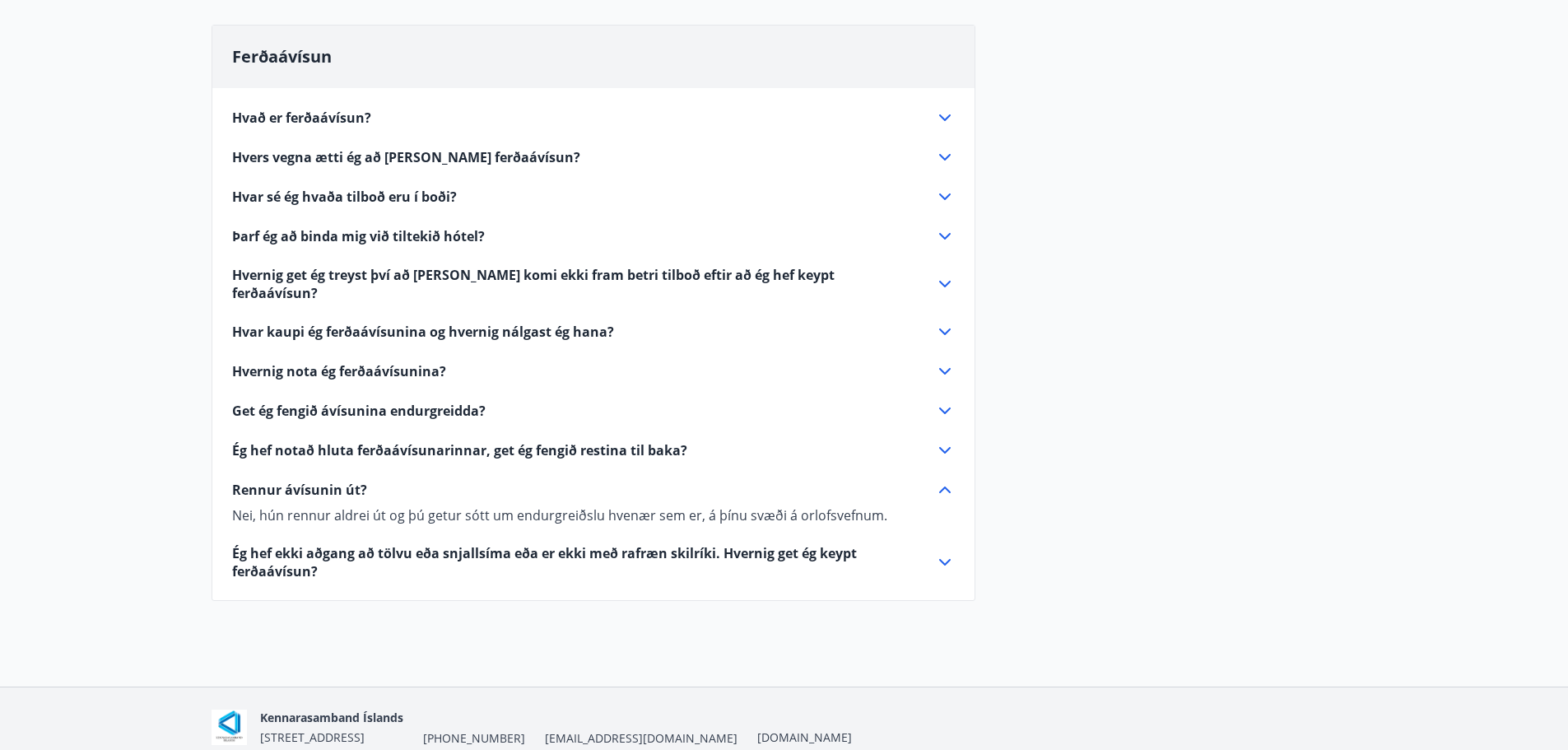
scroll to position [0, 0]
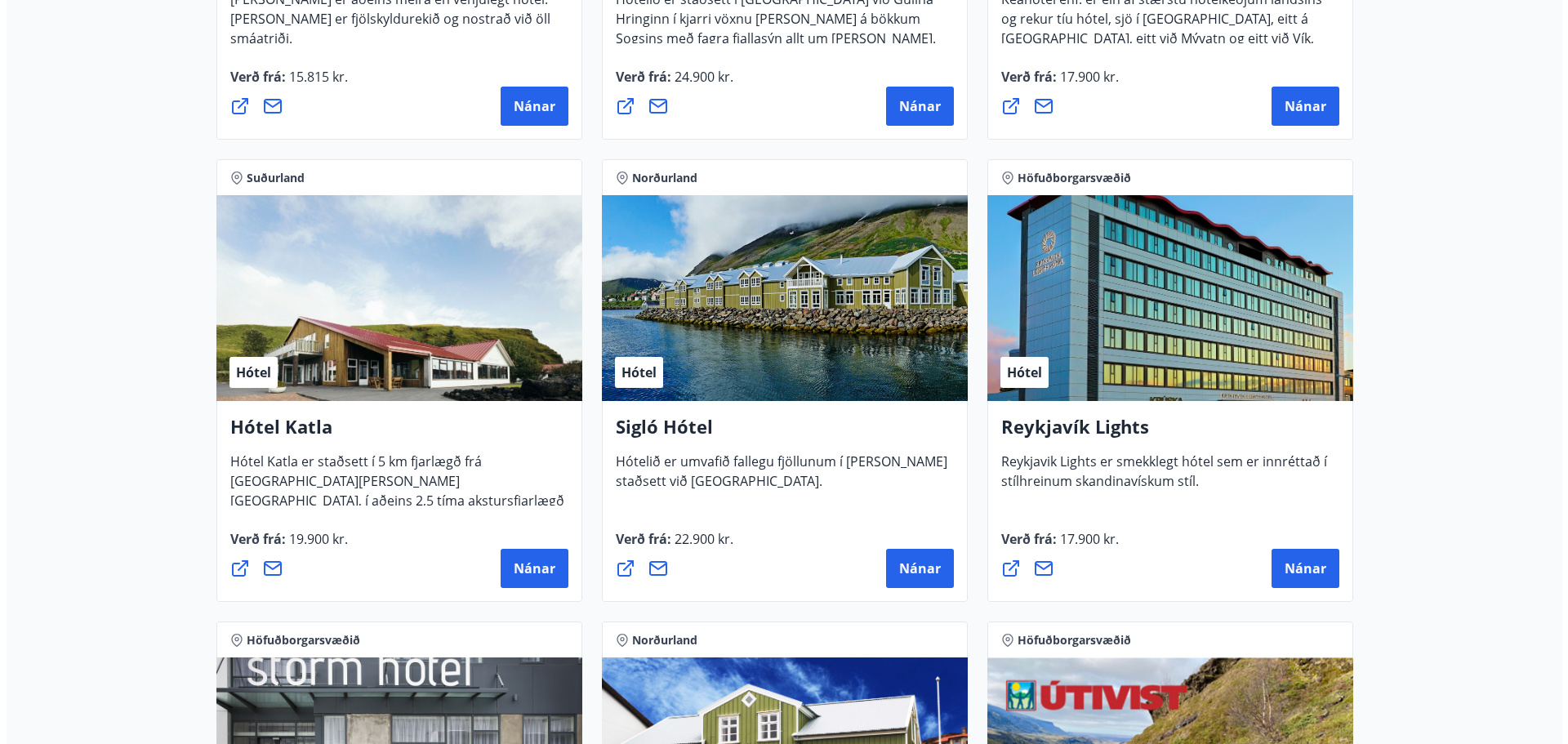
scroll to position [1306, 0]
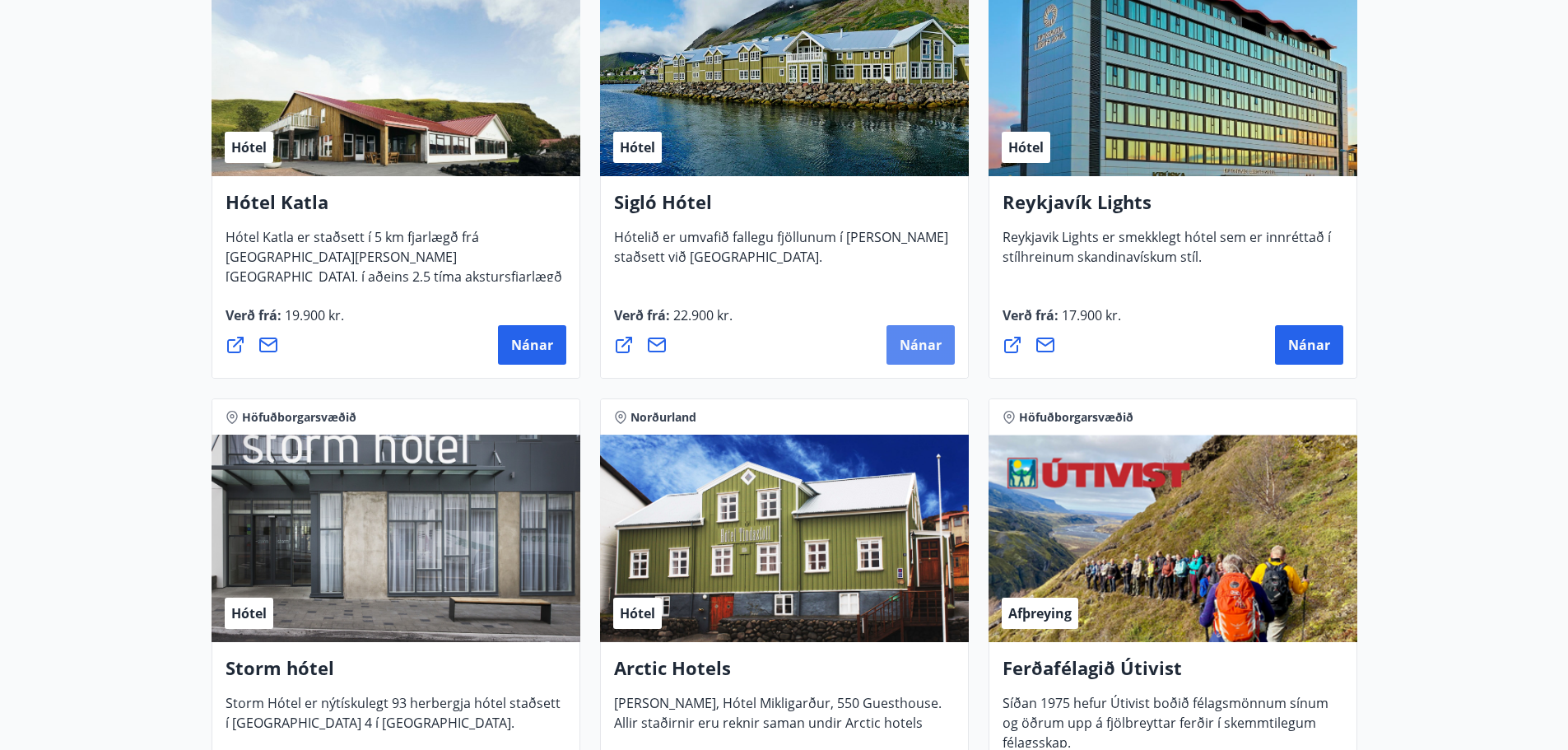
click at [921, 332] on button "Nánar" at bounding box center [921, 345] width 68 height 40
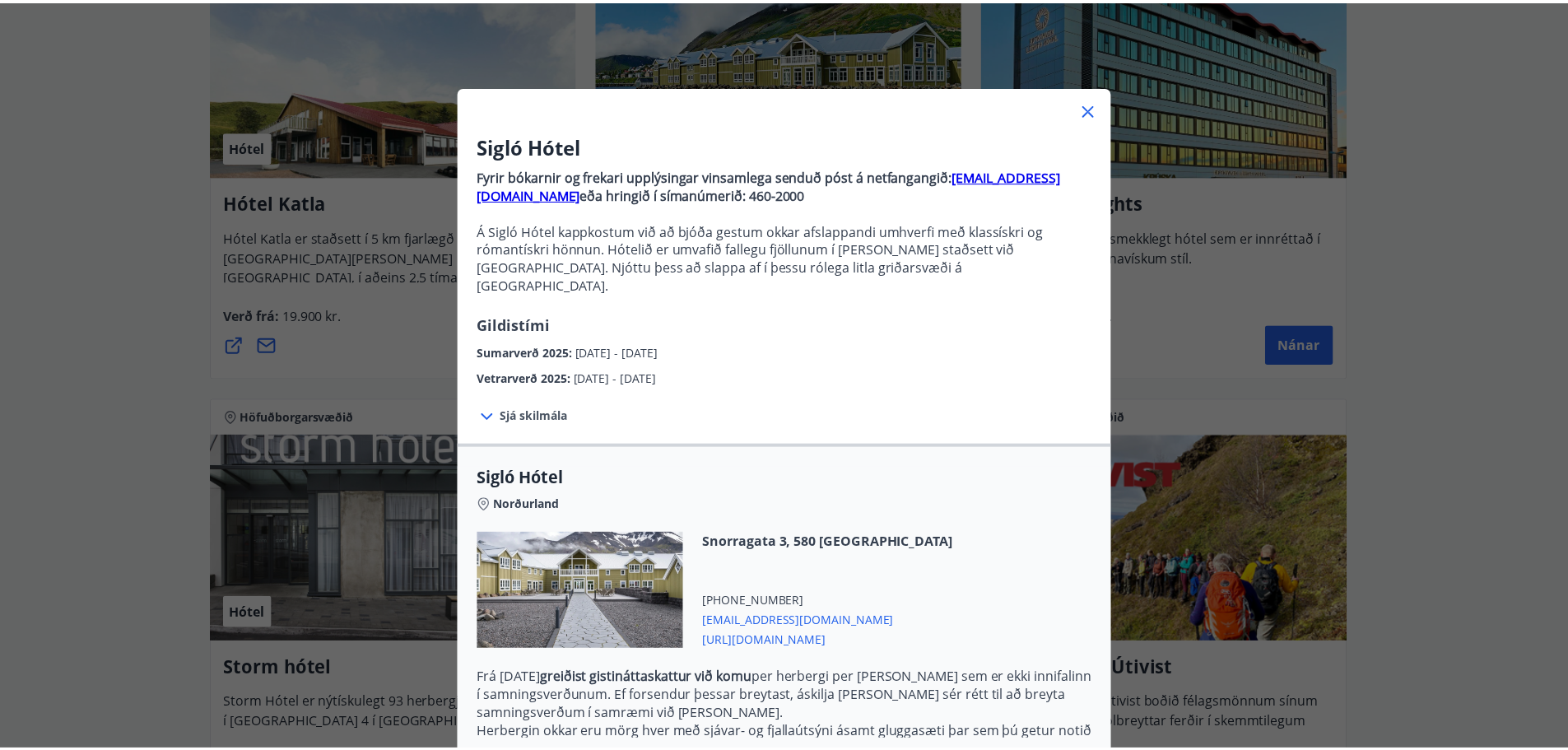
scroll to position [0, 0]
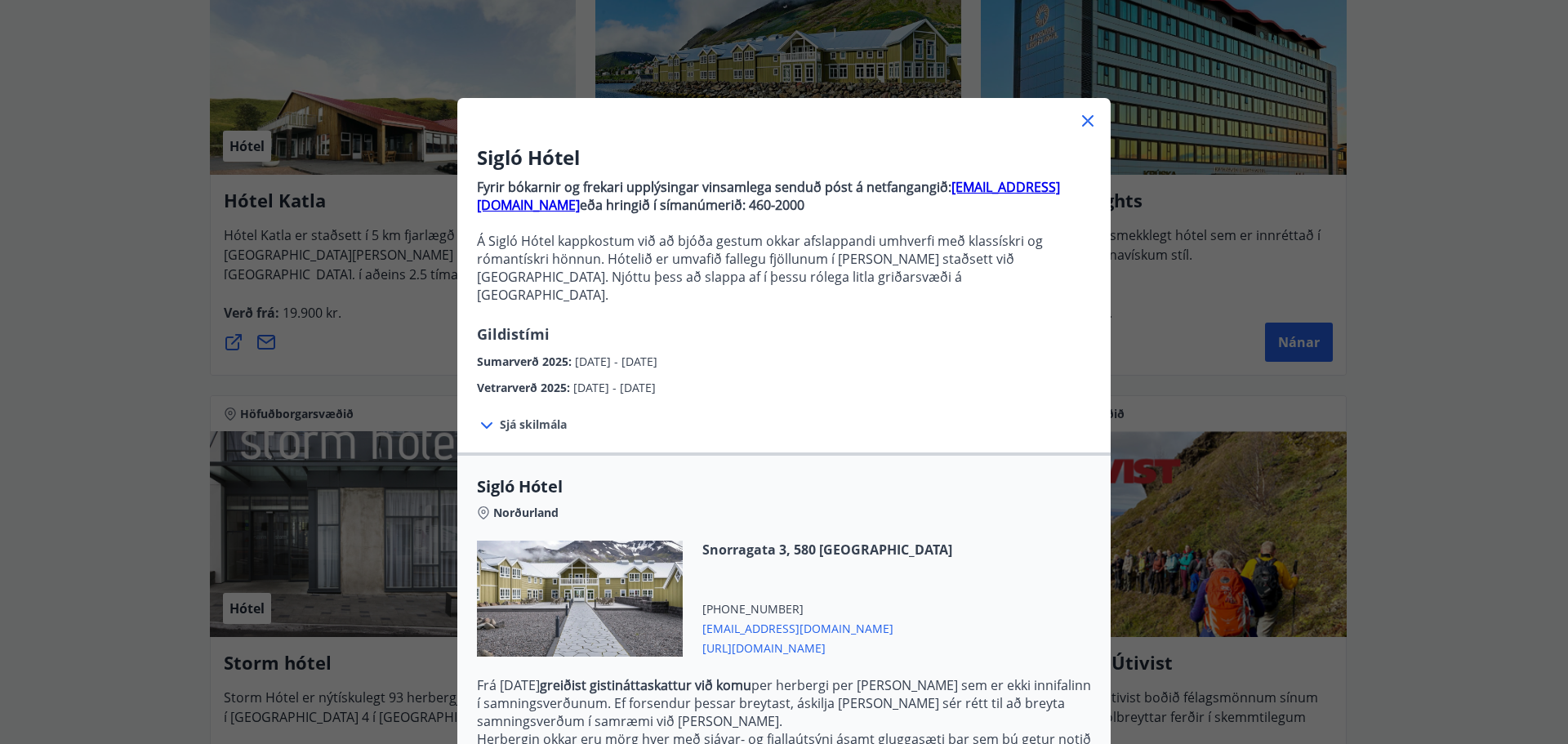
click at [1079, 122] on icon at bounding box center [1088, 120] width 20 height 20
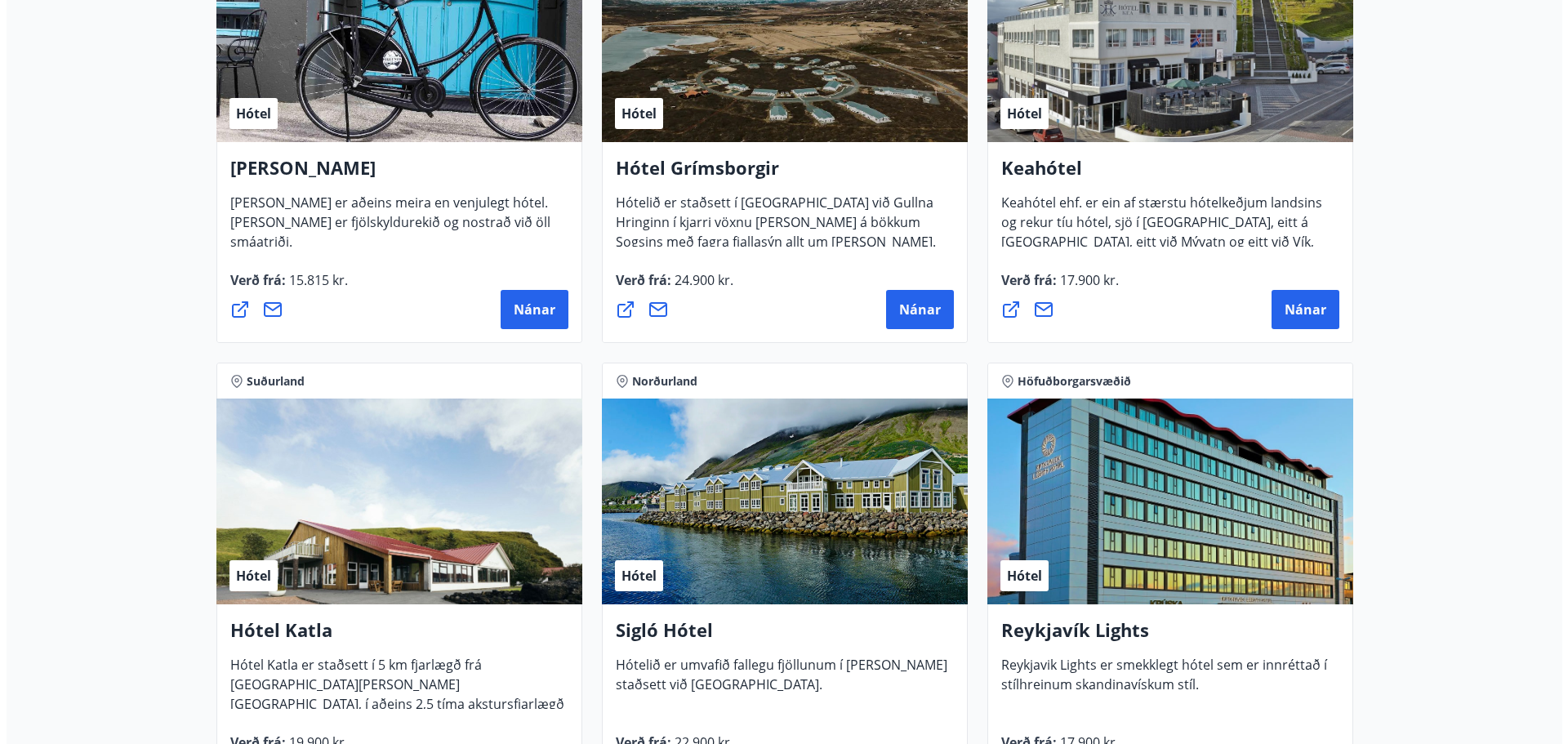
scroll to position [980, 0]
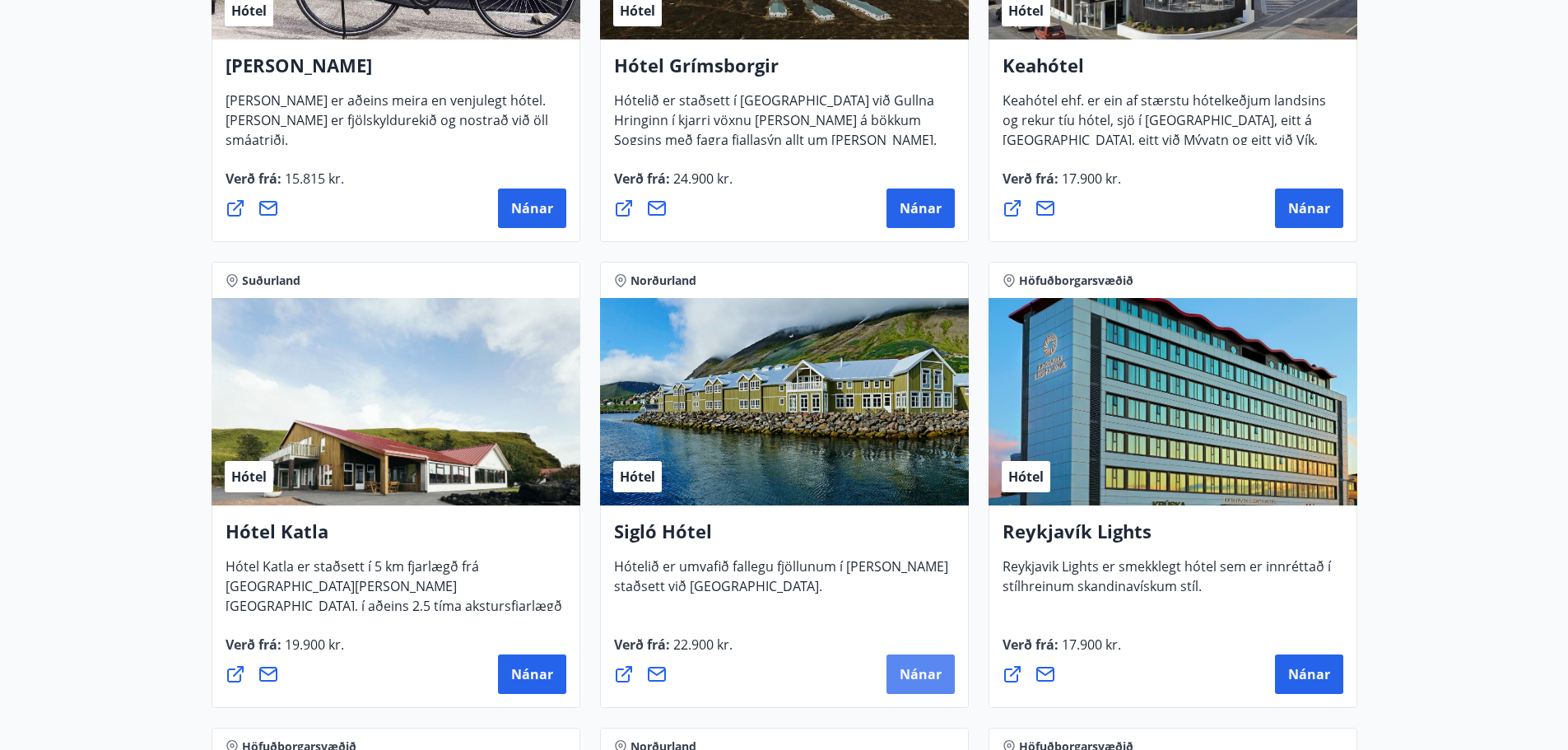
click at [912, 671] on span "Nánar" at bounding box center [921, 674] width 42 height 18
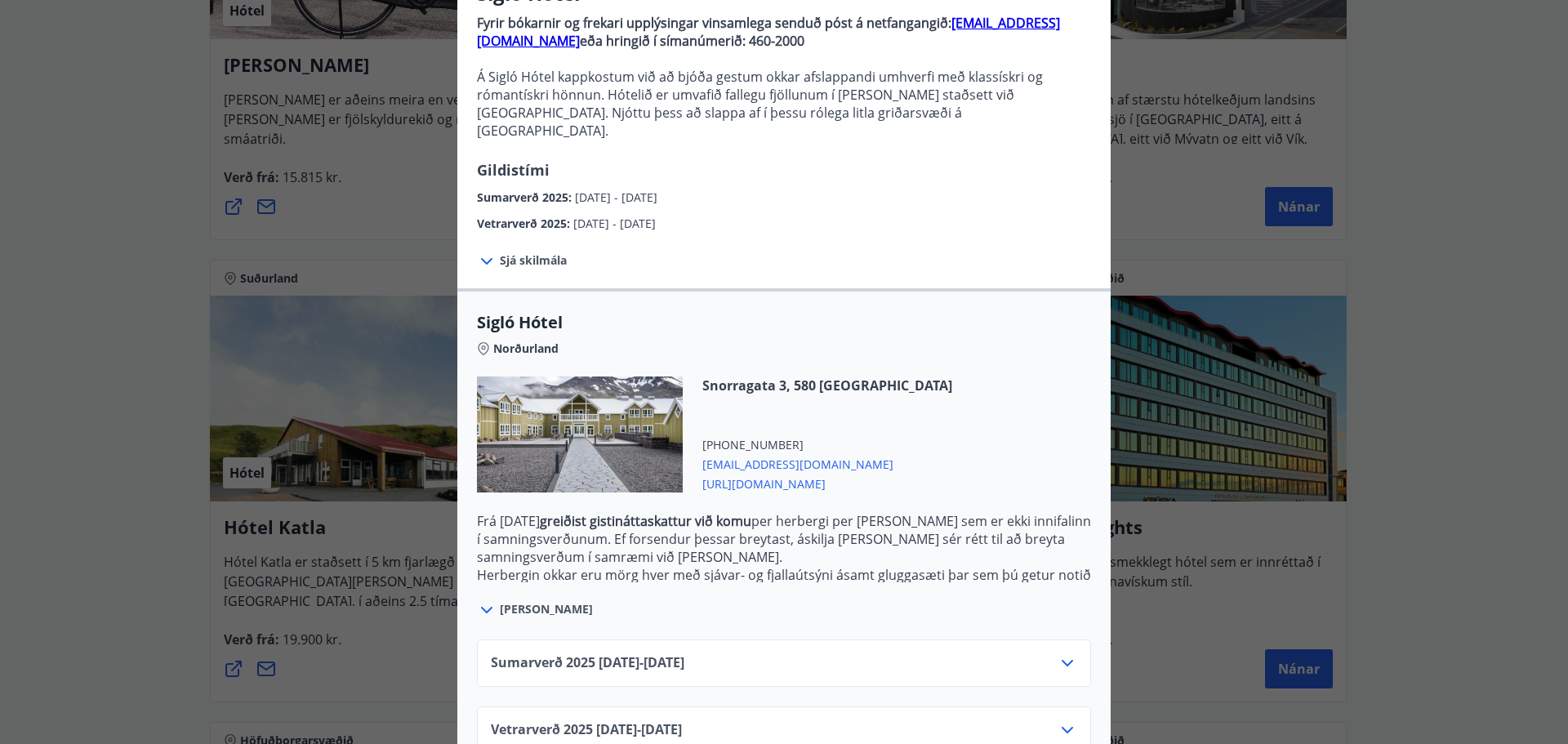
scroll to position [188, 0]
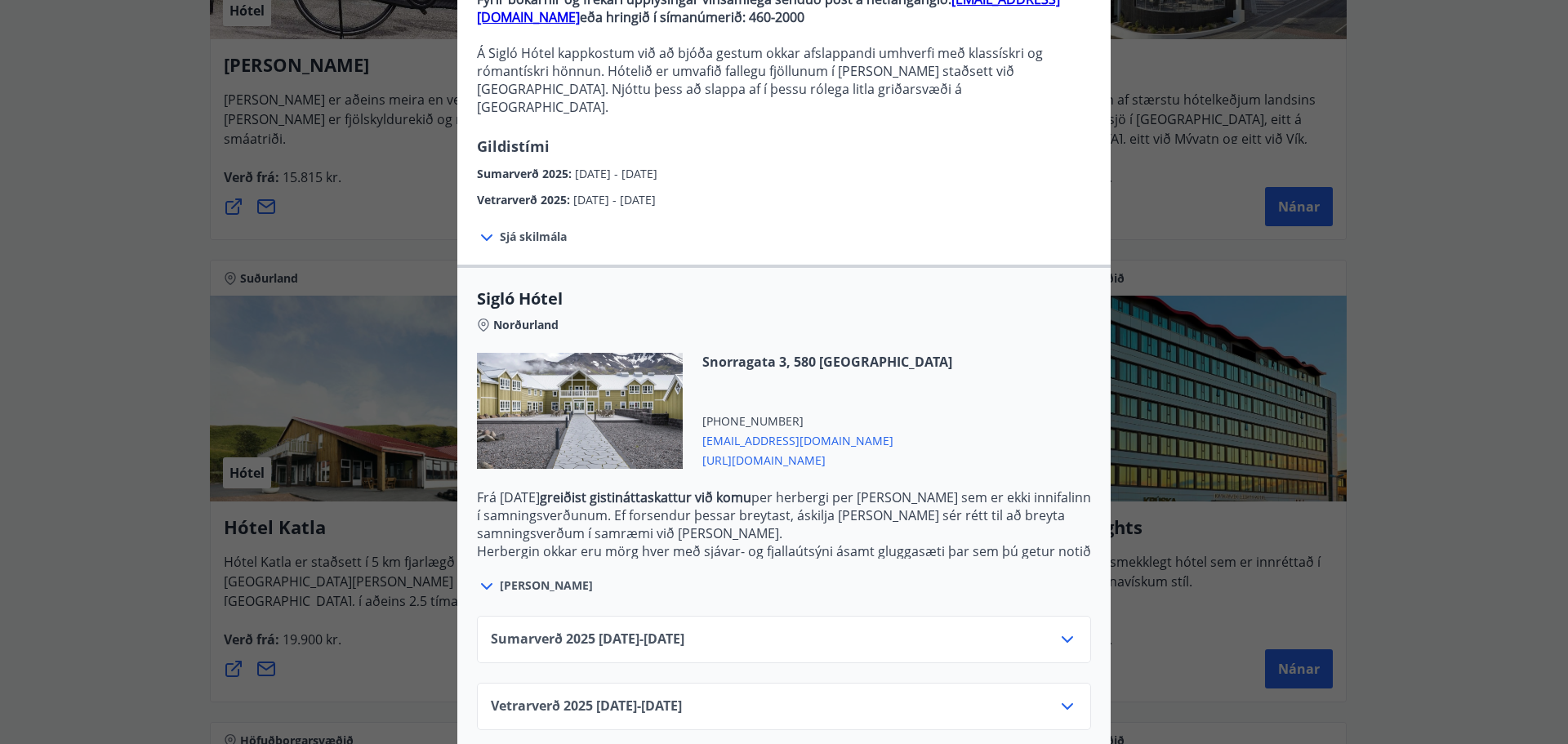
click at [500, 578] on span "[PERSON_NAME]" at bounding box center [546, 585] width 93 height 16
click at [477, 577] on icon at bounding box center [487, 586] width 20 height 20
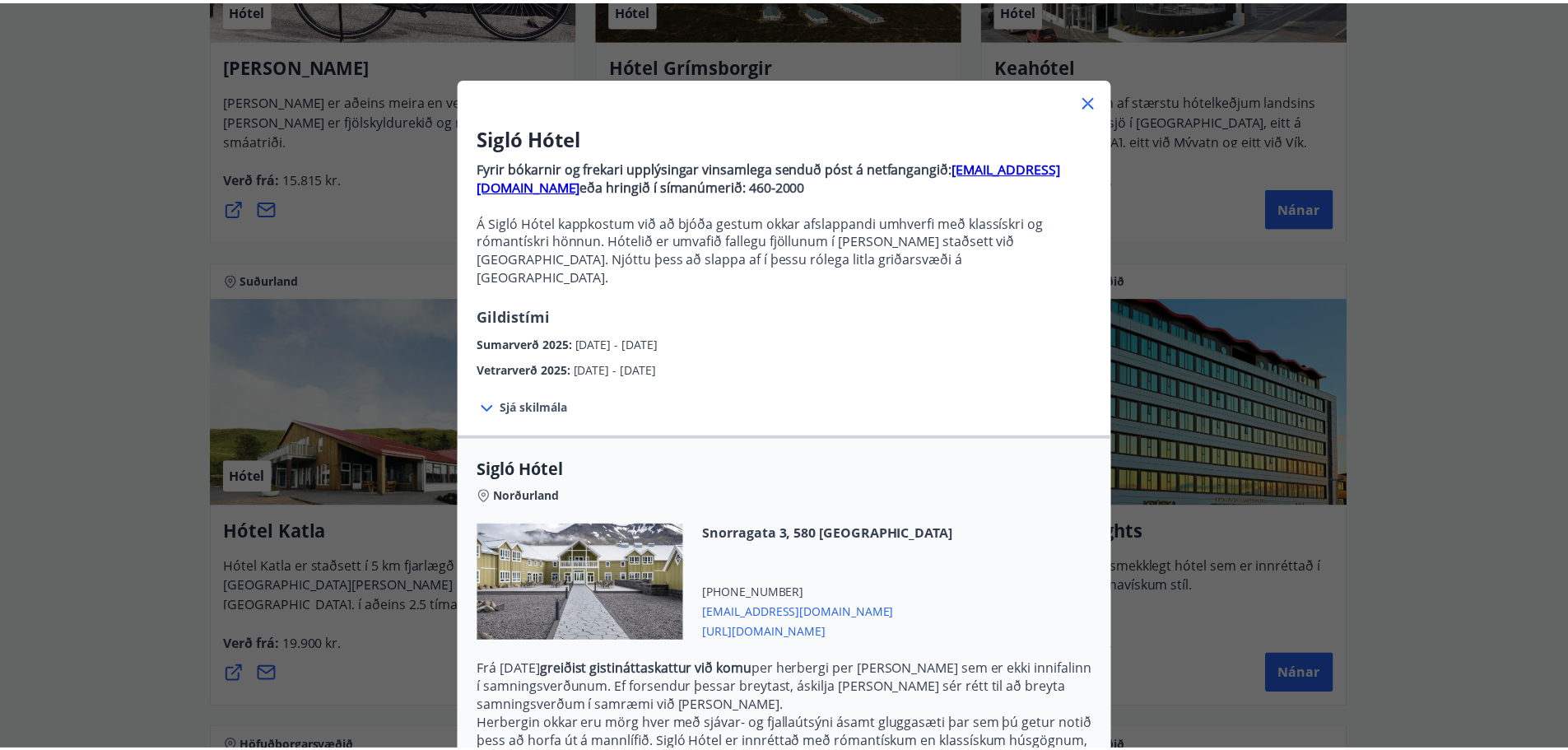
scroll to position [0, 0]
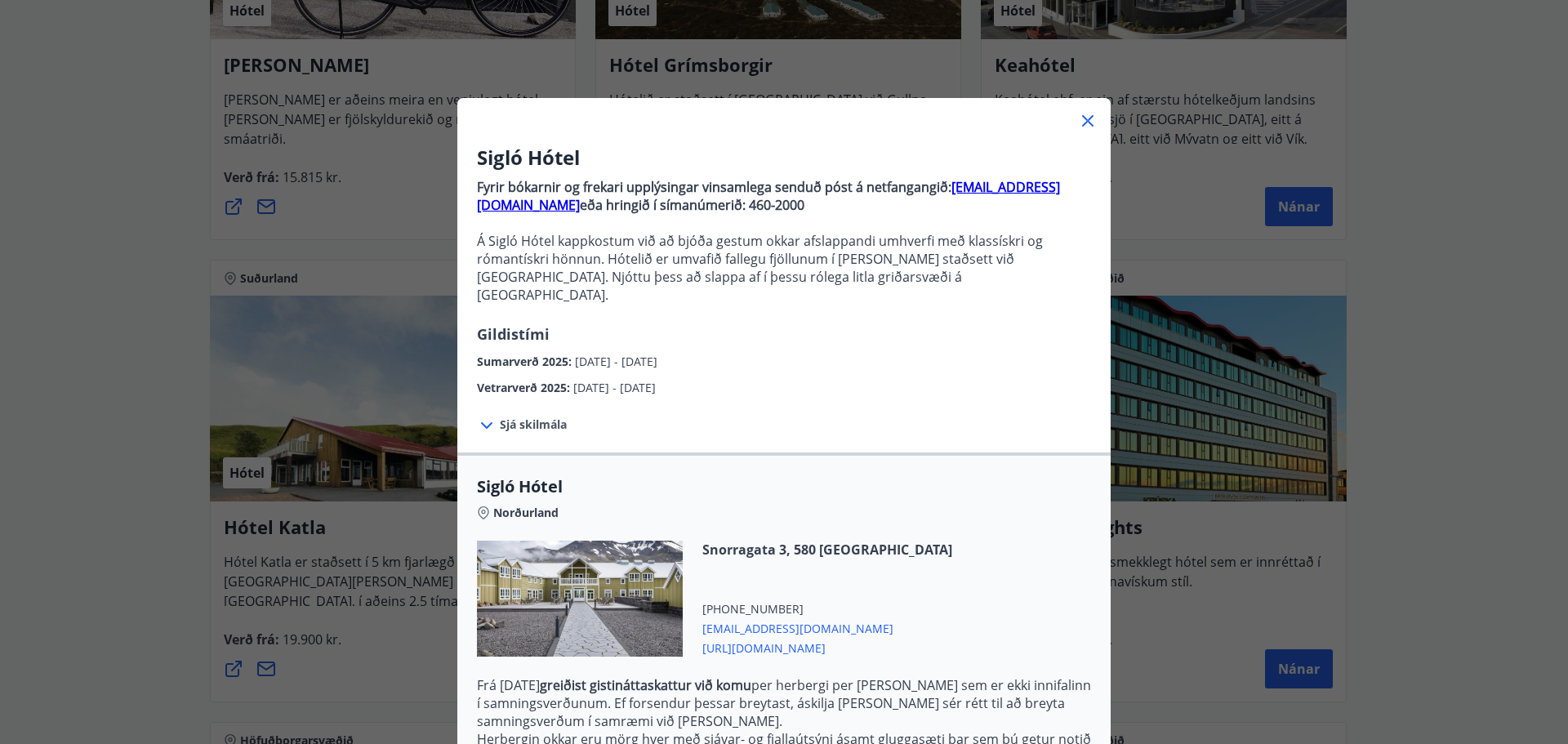
click at [1080, 112] on icon at bounding box center [1088, 120] width 20 height 20
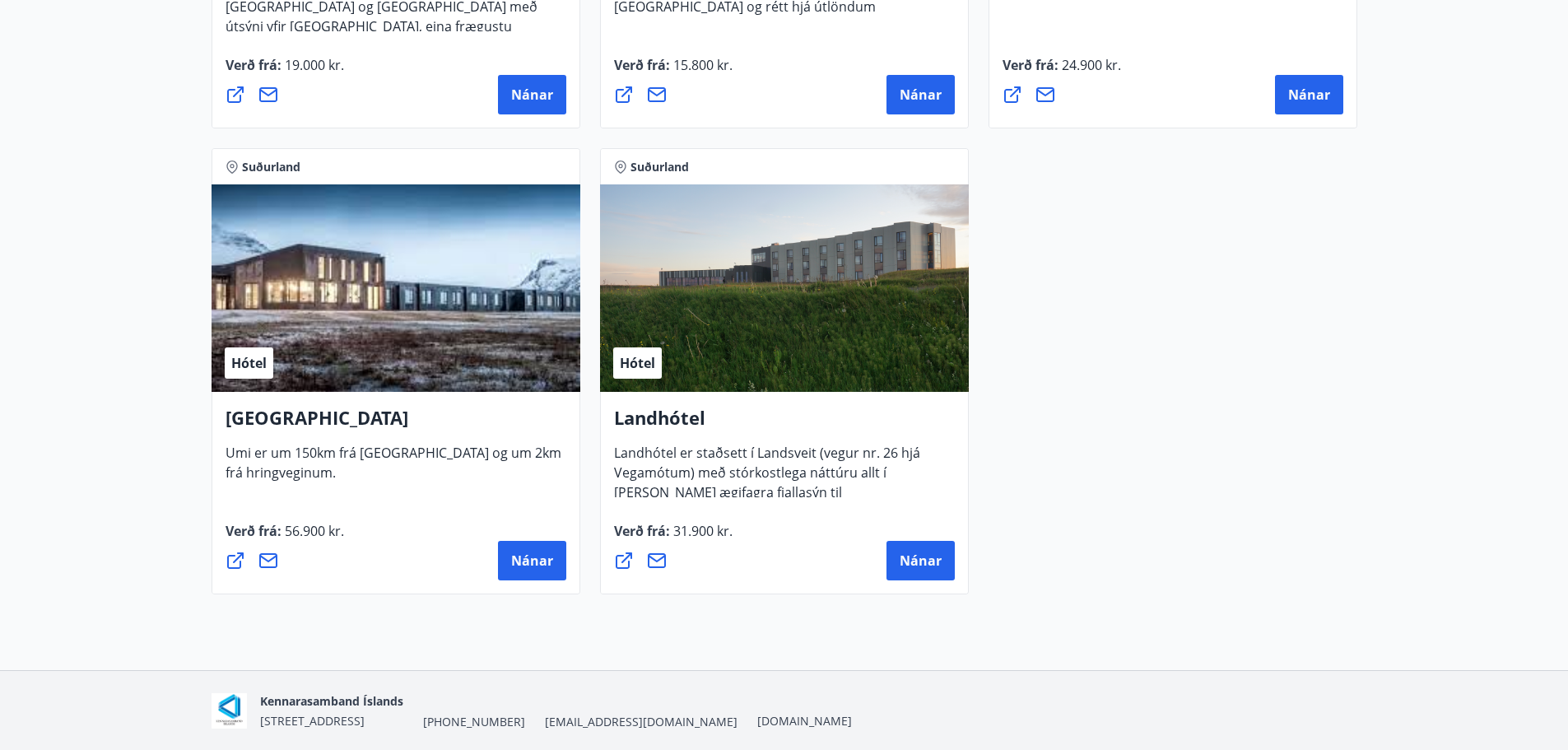
scroll to position [4420, 0]
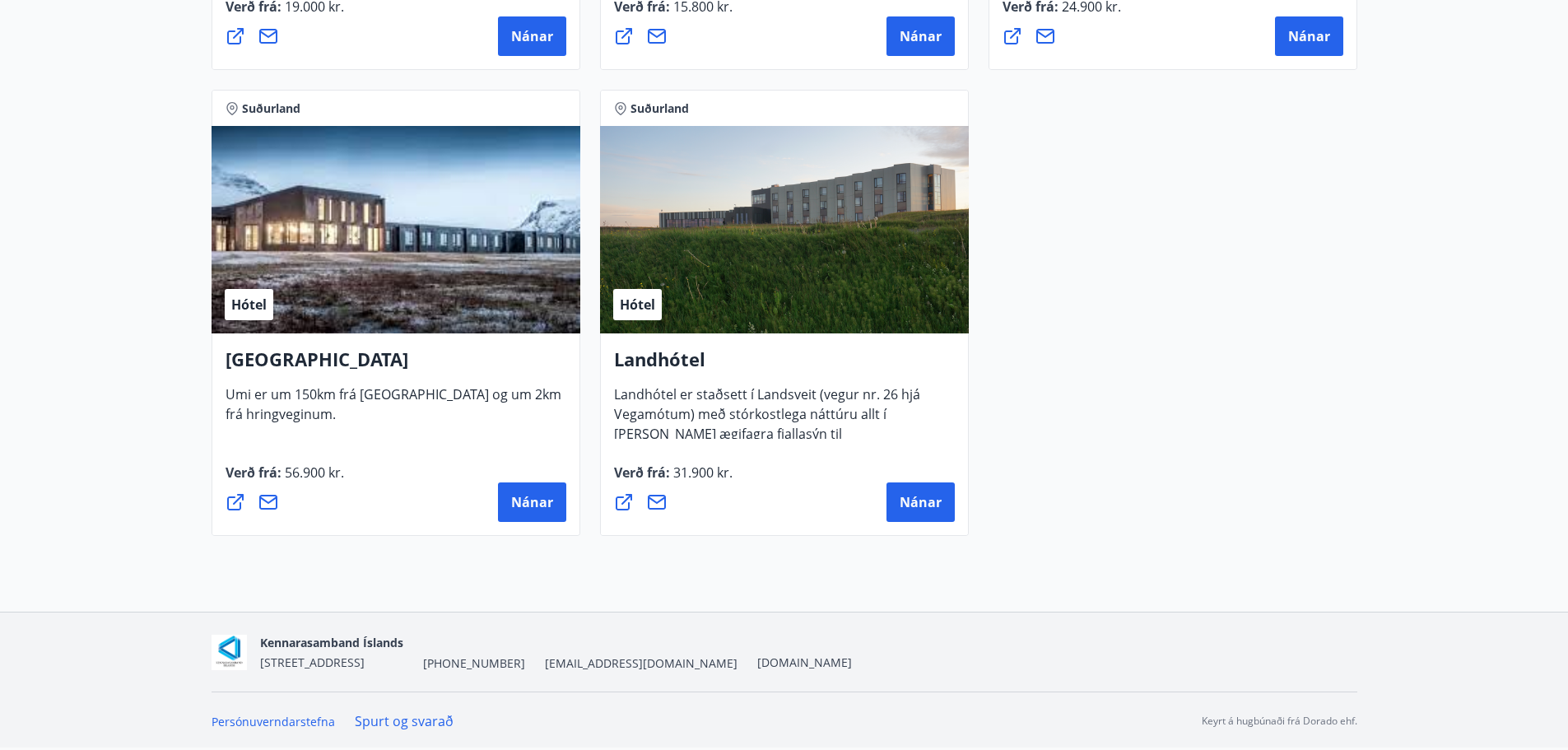
click at [395, 721] on link "Spurt og svarað" at bounding box center [404, 721] width 99 height 18
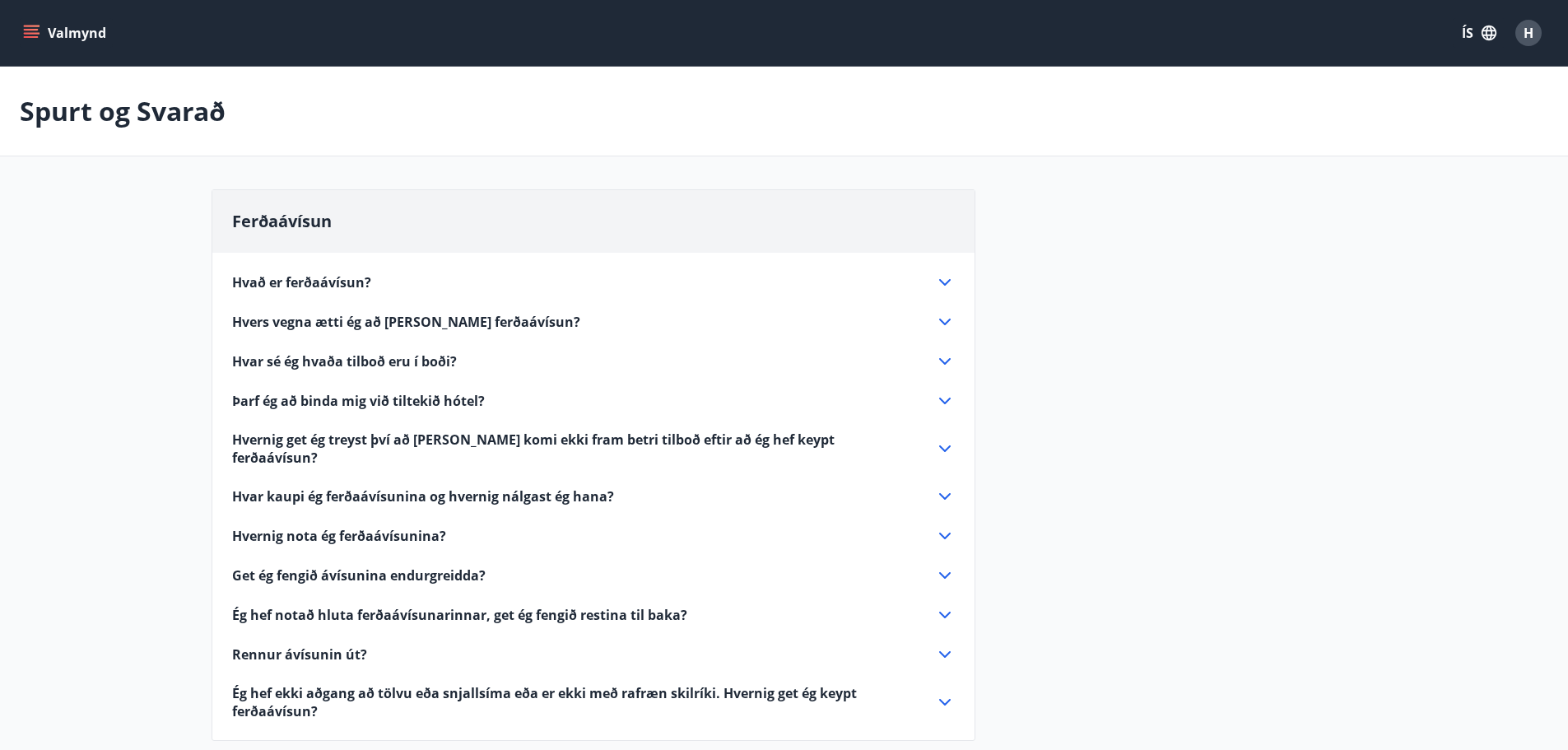
click at [350, 316] on span "Hvers vegna ætti ég að [PERSON_NAME] ferðaávísun?" at bounding box center [406, 321] width 348 height 18
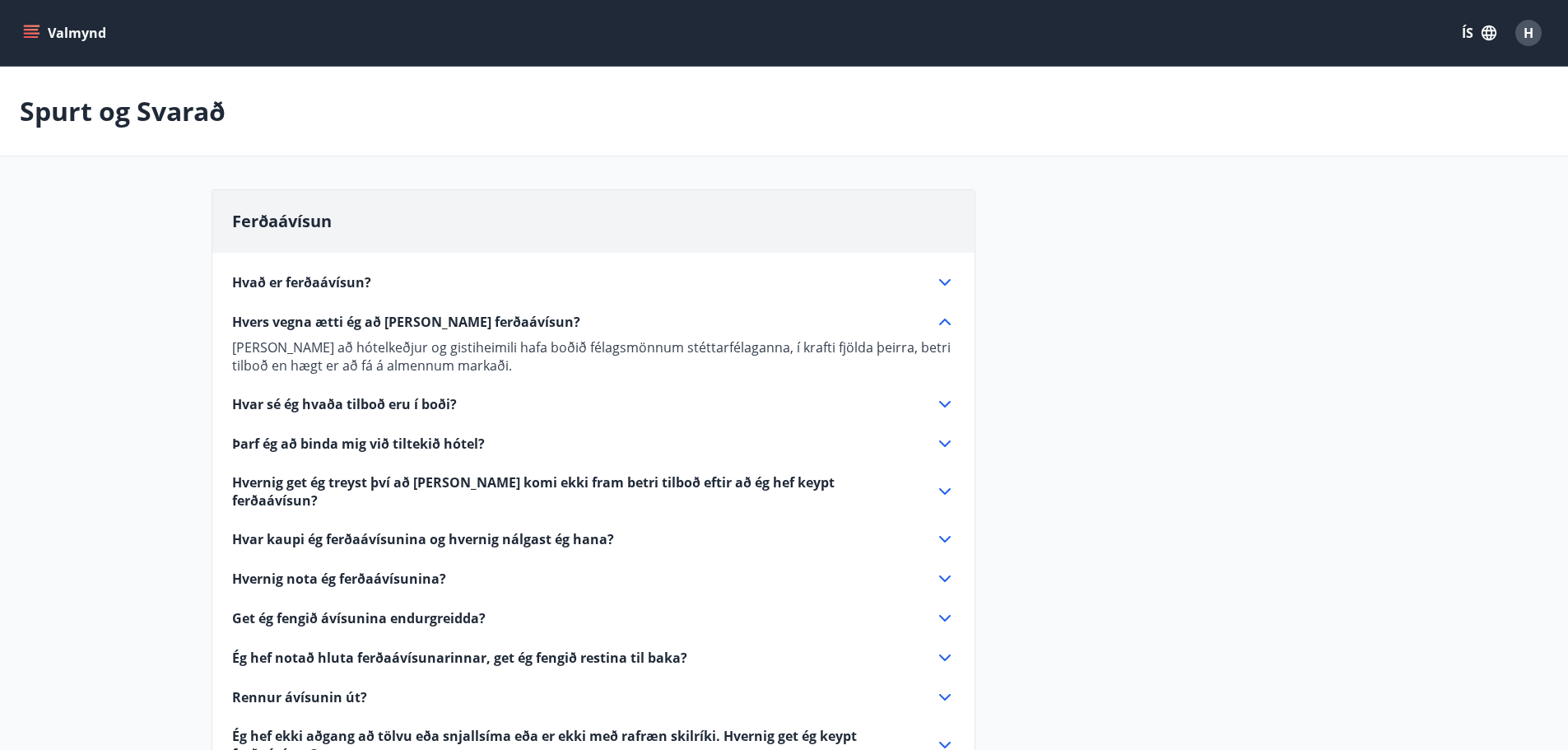
click at [949, 399] on icon at bounding box center [945, 404] width 20 height 20
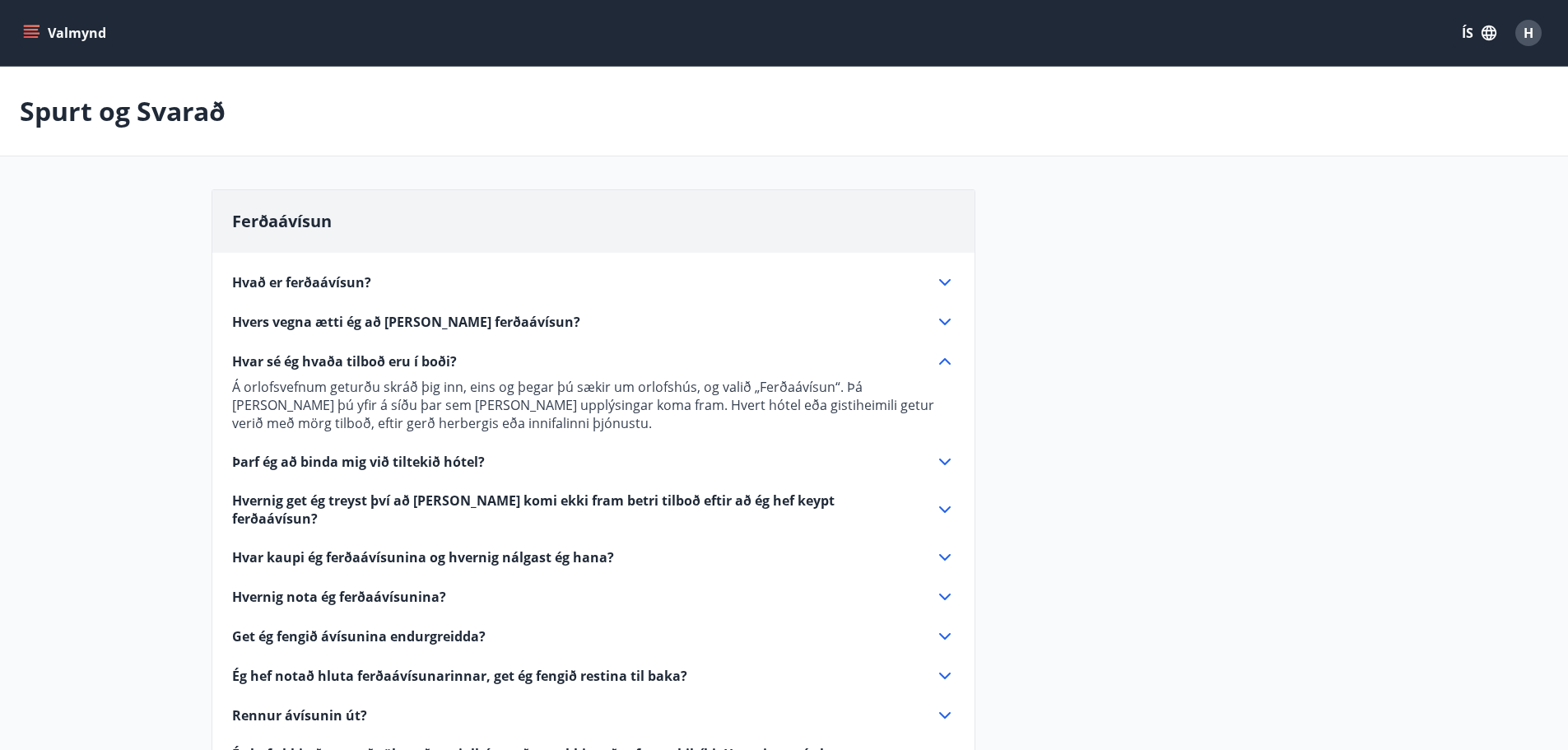
click at [947, 463] on icon at bounding box center [944, 462] width 11 height 7
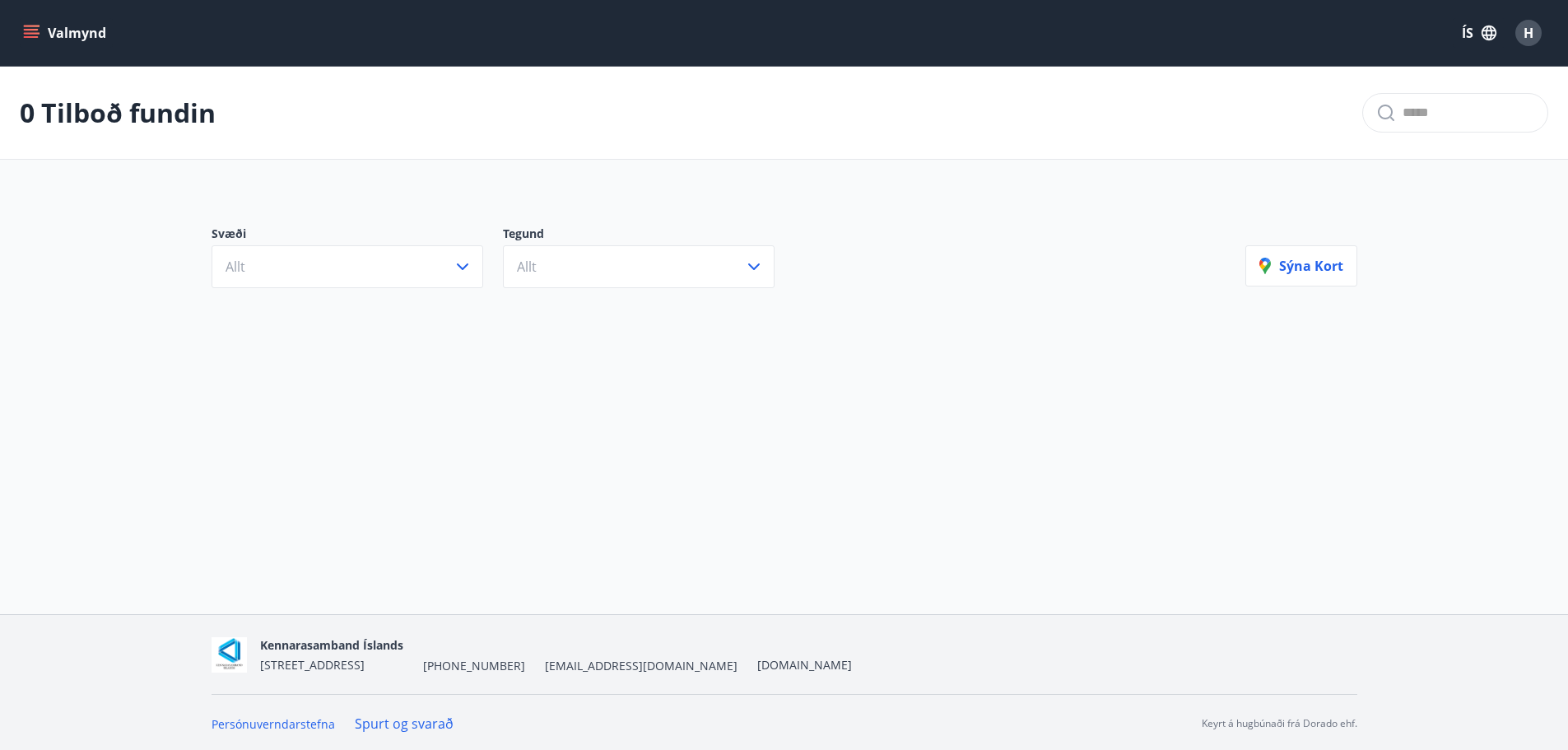
scroll to position [3, 0]
